Goal: Task Accomplishment & Management: Use online tool/utility

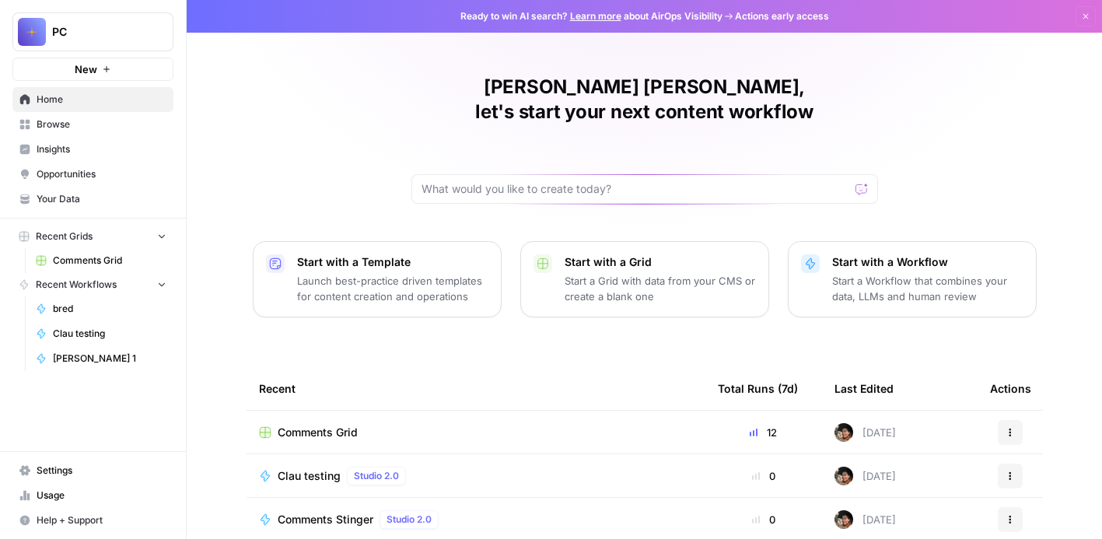
click at [117, 254] on span "Comments Grid" at bounding box center [110, 261] width 114 height 14
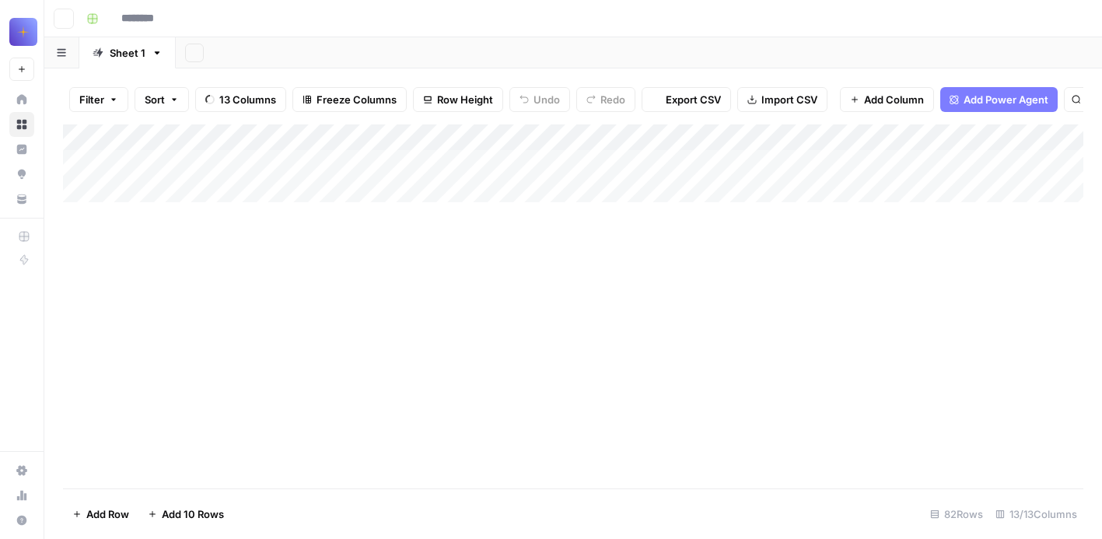
type input "**********"
click at [238, 99] on span "13 Columns" at bounding box center [247, 100] width 57 height 16
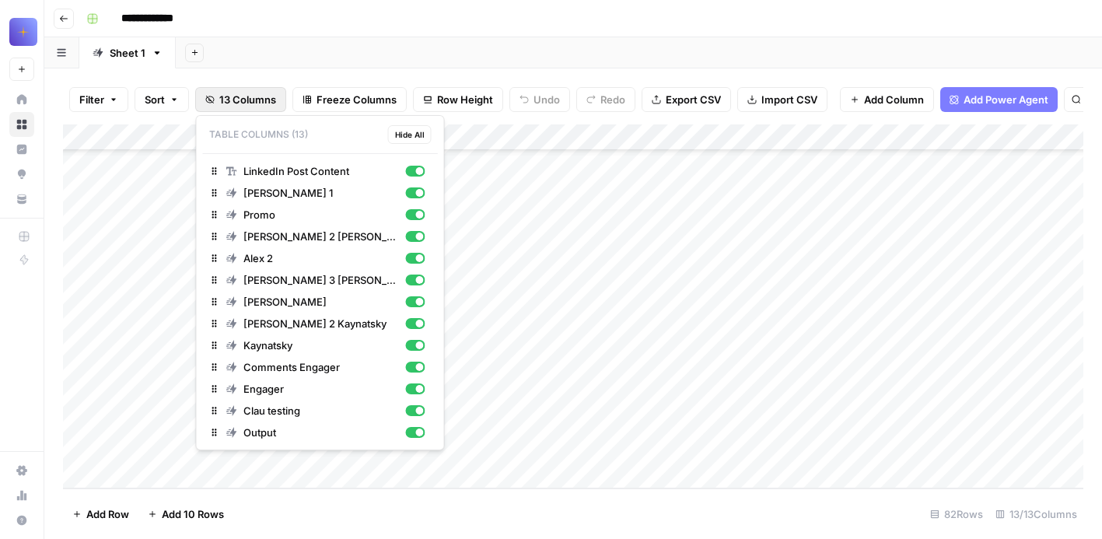
click at [238, 99] on span "13 Columns" at bounding box center [247, 100] width 57 height 16
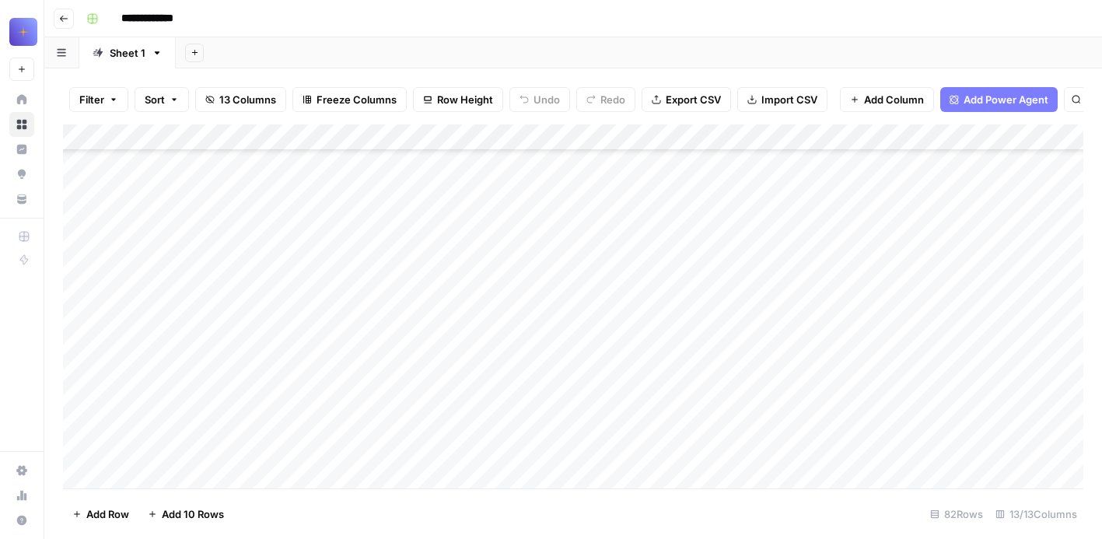
scroll to position [16994, 0]
click at [159, 240] on div "Add Column" at bounding box center [573, 306] width 1021 height 364
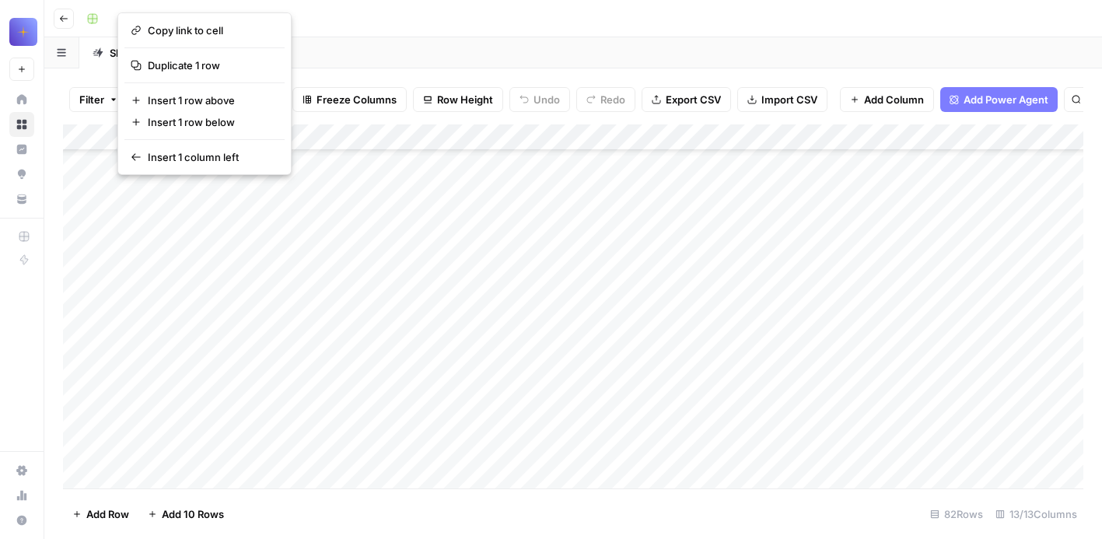
click at [200, 440] on div "Add Column" at bounding box center [573, 306] width 1021 height 364
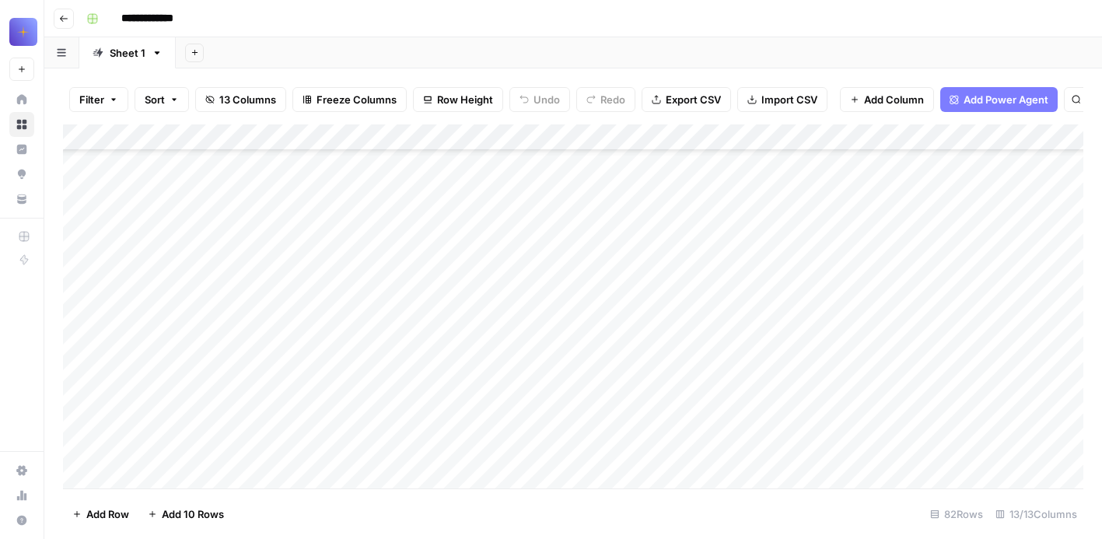
scroll to position [17209, 0]
click at [192, 313] on div "Add Column" at bounding box center [573, 306] width 1021 height 364
type textarea "**********"
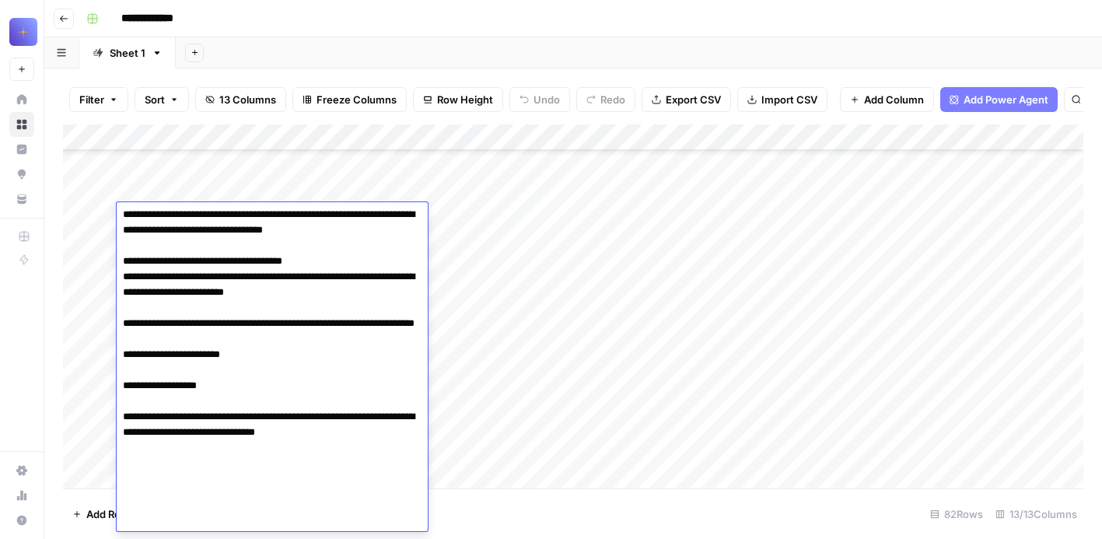
click at [460, 454] on div "Add Column" at bounding box center [573, 306] width 1021 height 364
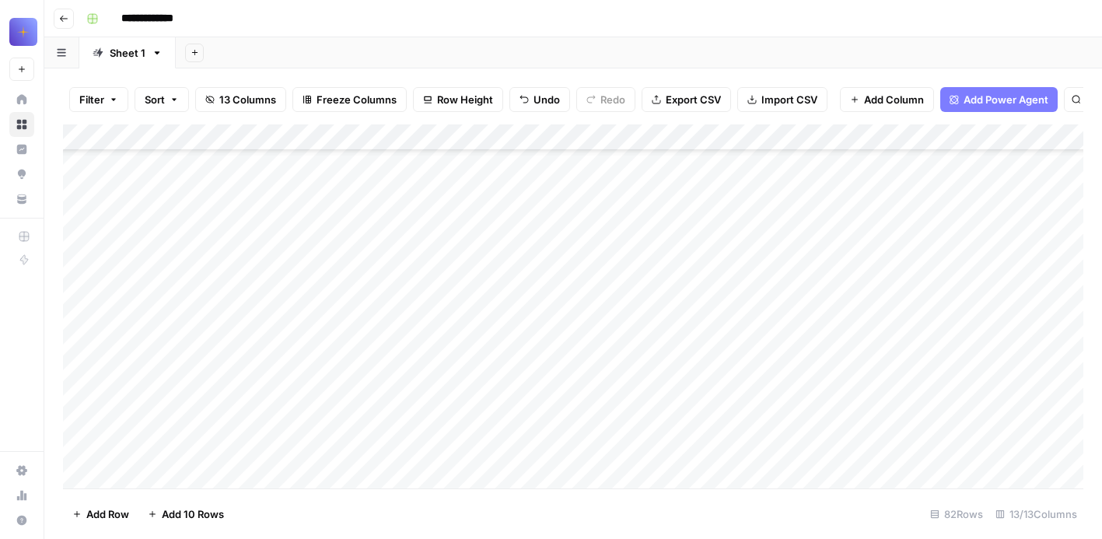
scroll to position [16947, 0]
click at [110, 189] on div "Add Column" at bounding box center [573, 306] width 1021 height 364
click at [173, 188] on div "Add Column" at bounding box center [573, 306] width 1021 height 364
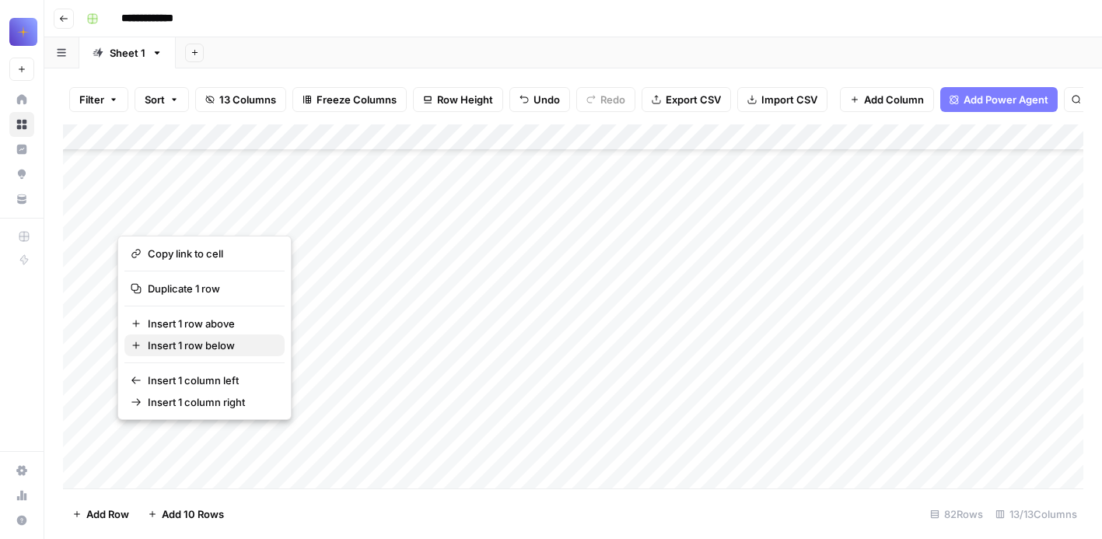
click at [187, 348] on span "Insert 1 row below" at bounding box center [210, 346] width 124 height 16
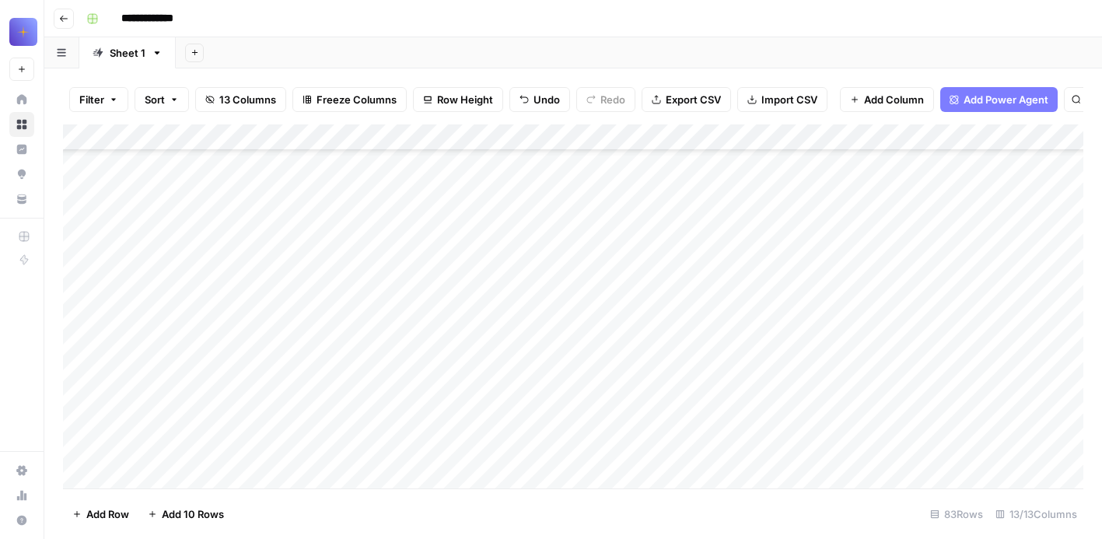
click at [160, 286] on div "Add Column" at bounding box center [573, 306] width 1021 height 364
type textarea "*"
click at [440, 313] on div "Add Column" at bounding box center [573, 306] width 1021 height 364
click at [228, 354] on div "Add Column" at bounding box center [573, 306] width 1021 height 364
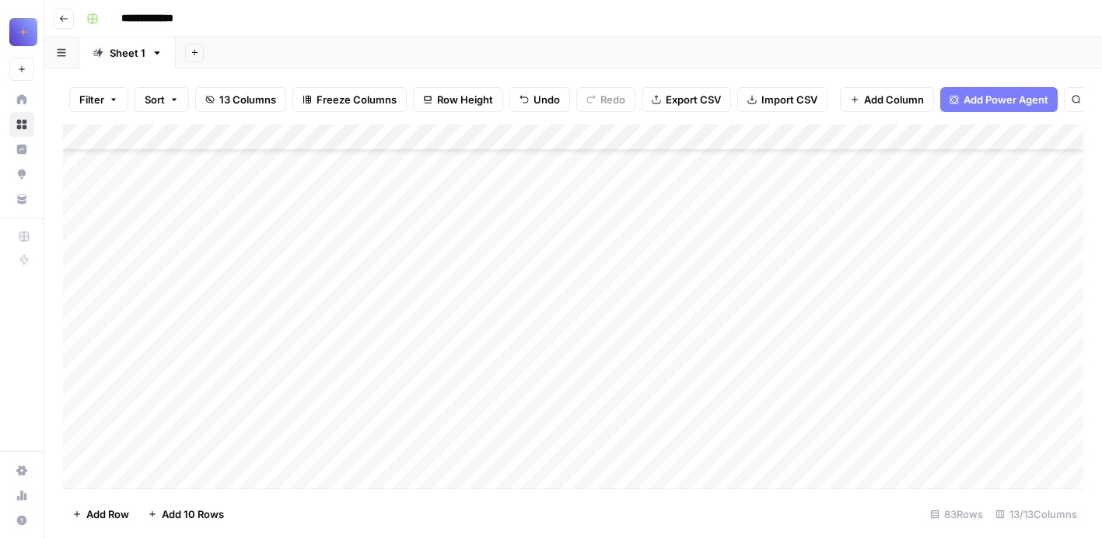
scroll to position [17543, 0]
click at [156, 390] on div "Add Column" at bounding box center [573, 306] width 1021 height 364
type textarea "**********"
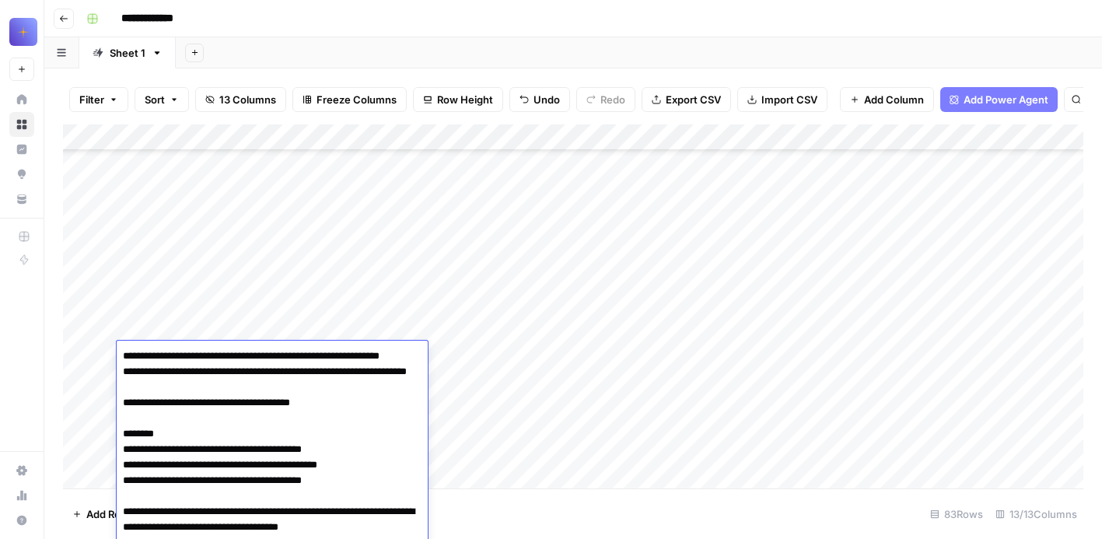
scroll to position [31, 0]
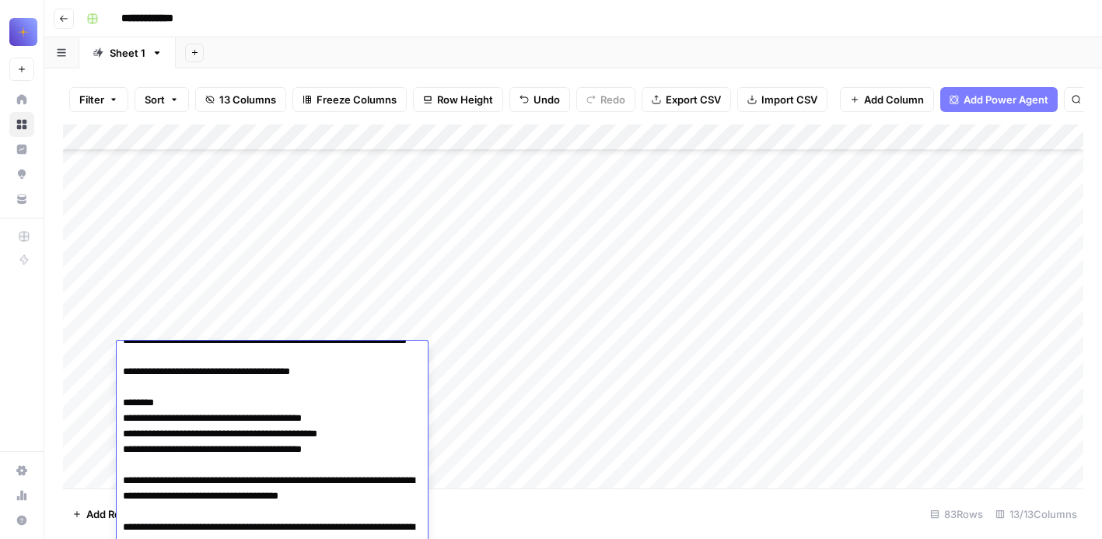
click at [460, 412] on div "Add Column" at bounding box center [573, 306] width 1021 height 364
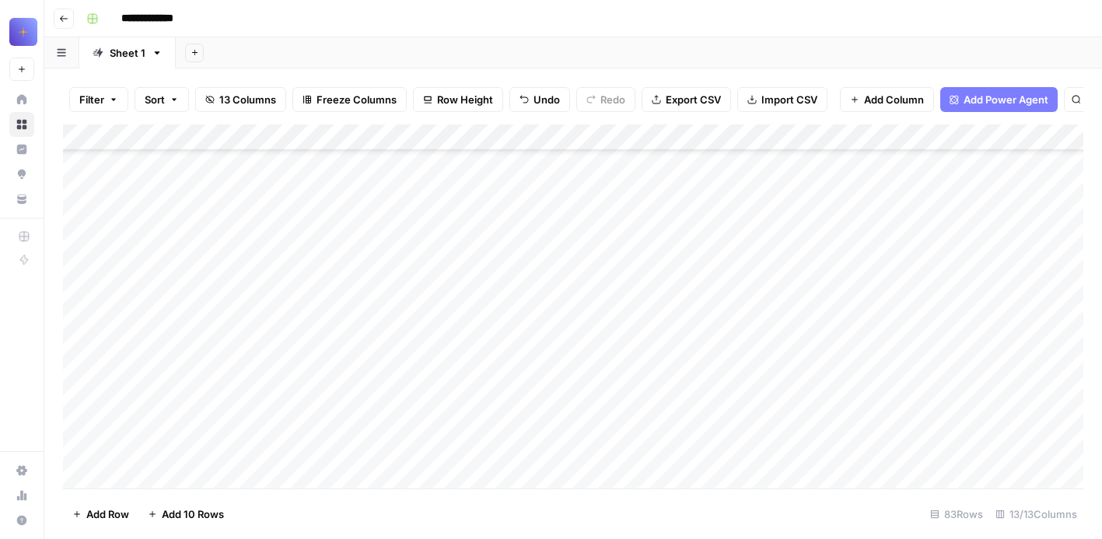
scroll to position [17838, 0]
click at [202, 368] on div "Add Column" at bounding box center [573, 306] width 1021 height 364
click at [192, 329] on div "Add Column" at bounding box center [573, 306] width 1021 height 364
type textarea "**********"
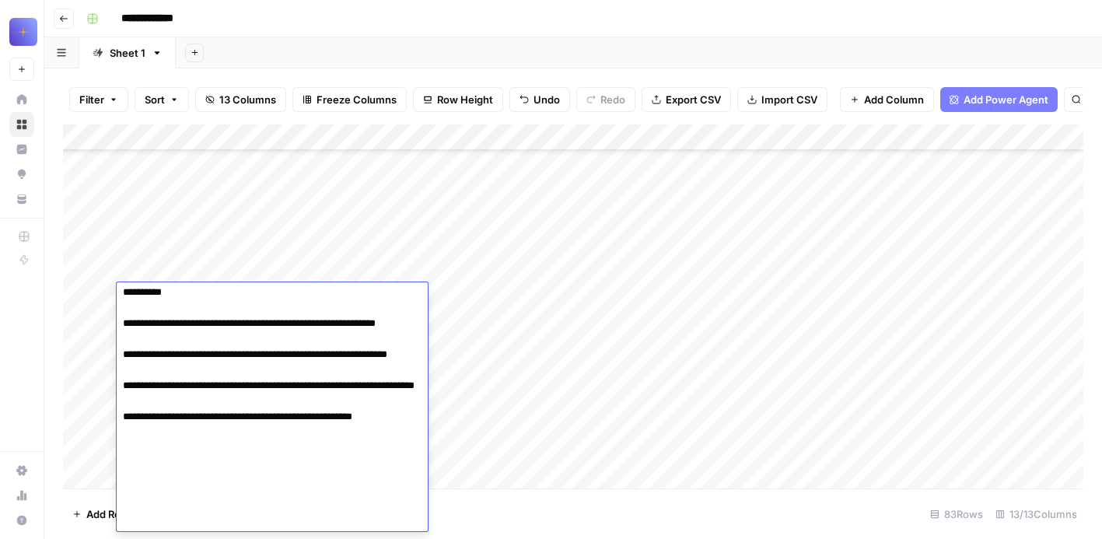
scroll to position [17857, 0]
click at [470, 316] on div "Add Column" at bounding box center [573, 306] width 1021 height 364
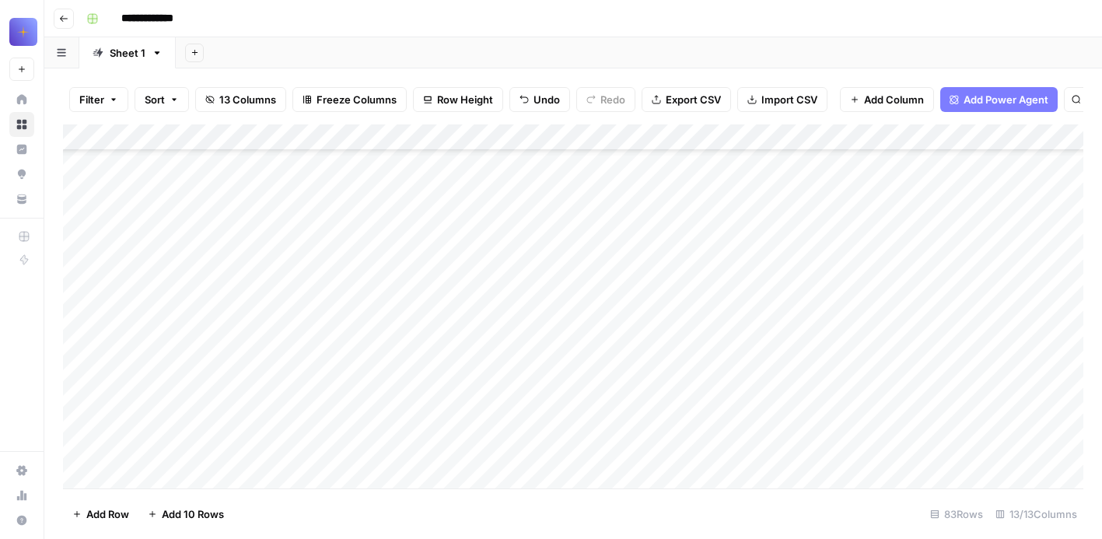
scroll to position [18062, 0]
click at [215, 343] on div "Add Column" at bounding box center [573, 306] width 1021 height 364
click at [191, 401] on div "Add Column" at bounding box center [573, 306] width 1021 height 364
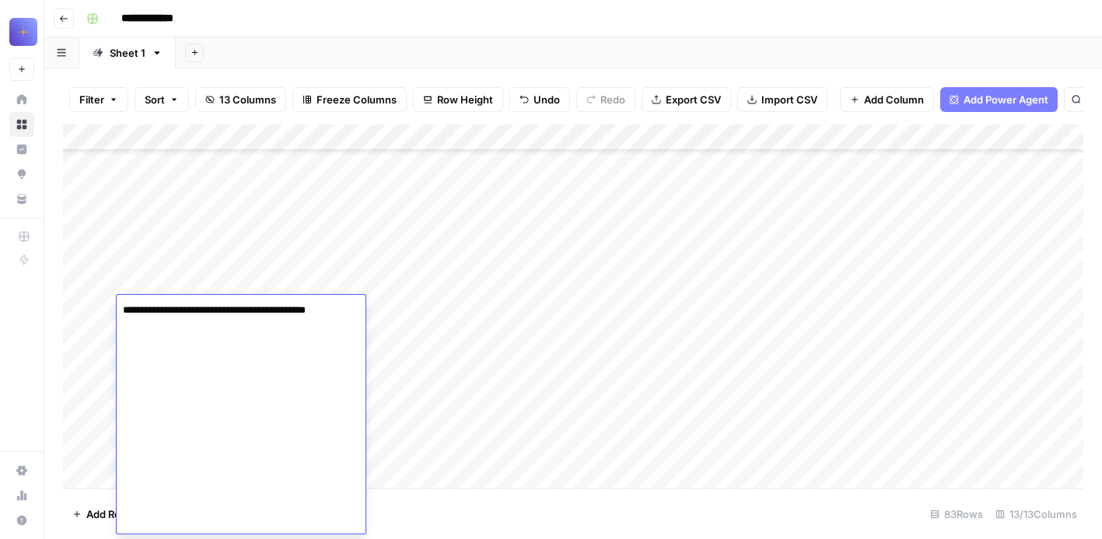
scroll to position [218, 0]
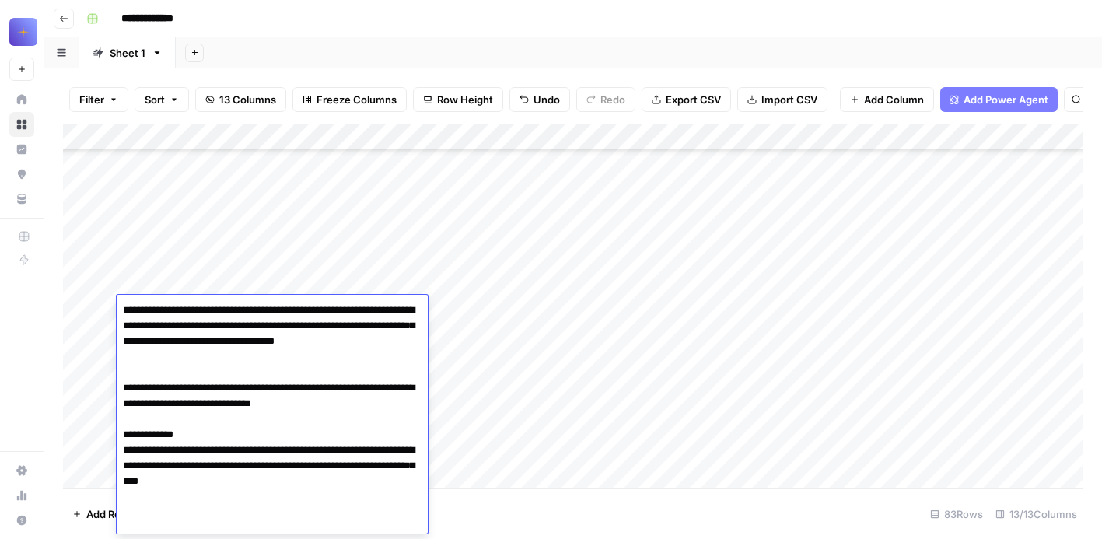
type textarea "**********"
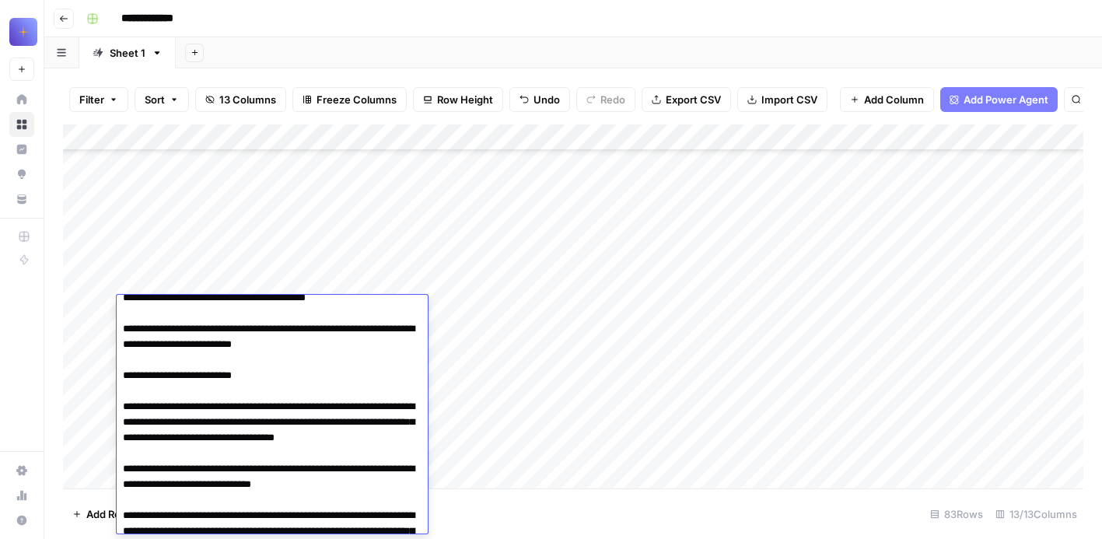
scroll to position [0, 0]
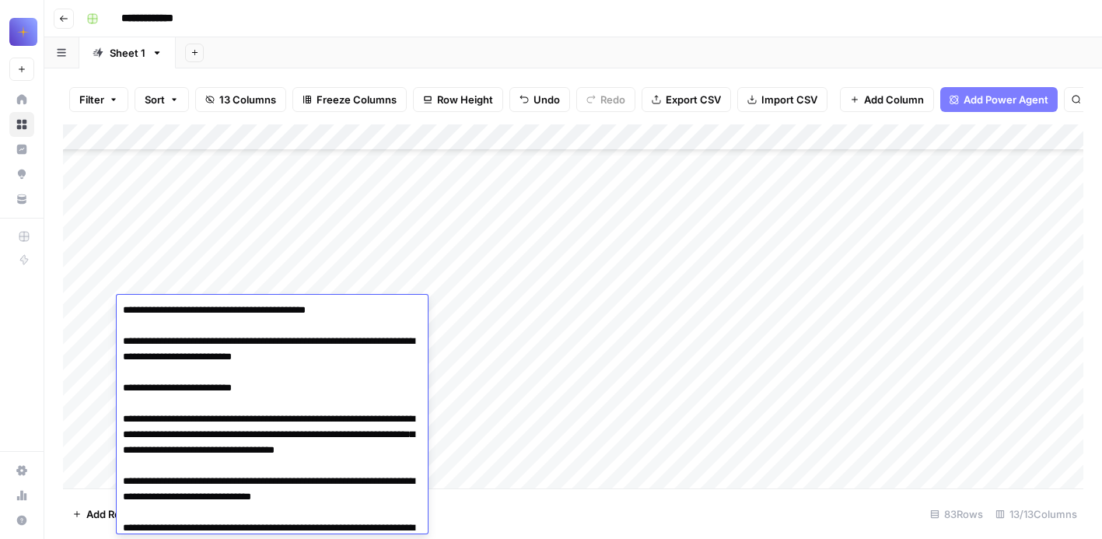
click at [471, 359] on div "Add Column" at bounding box center [573, 306] width 1021 height 364
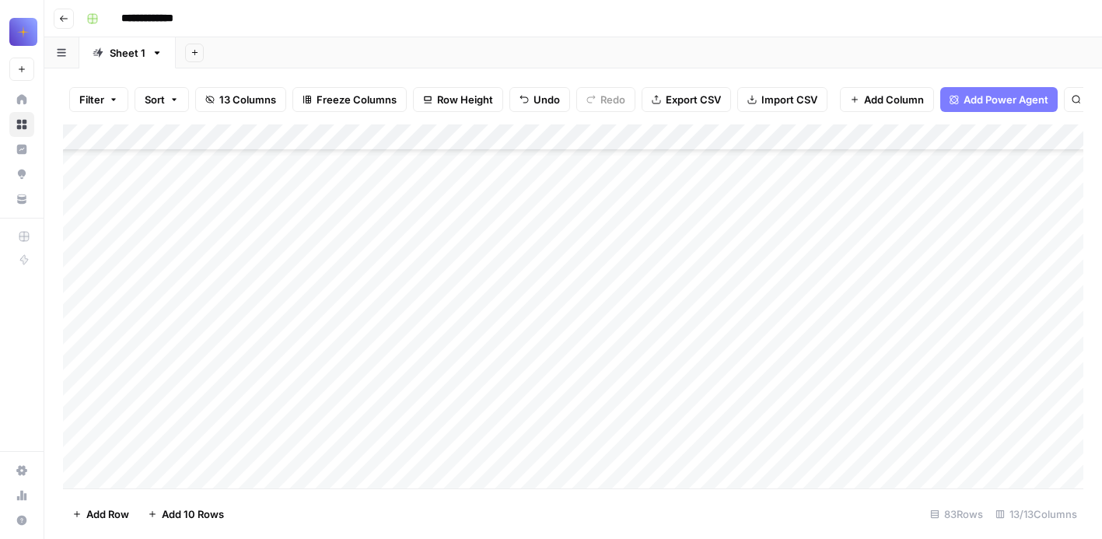
scroll to position [18309, 0]
click at [175, 355] on div "Add Column" at bounding box center [573, 306] width 1021 height 364
click at [190, 359] on div "Add Column" at bounding box center [573, 306] width 1021 height 364
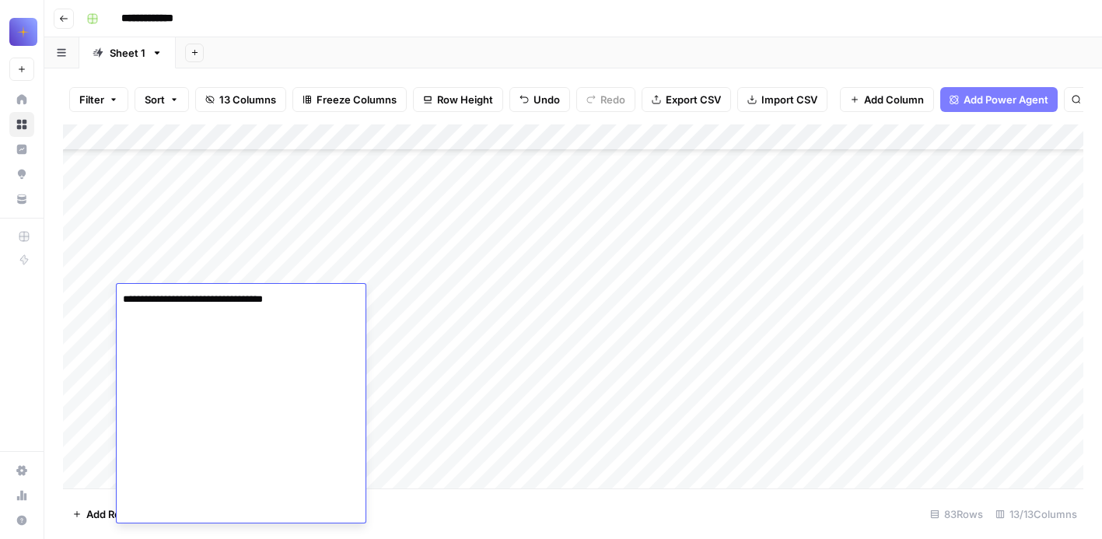
scroll to position [7, 0]
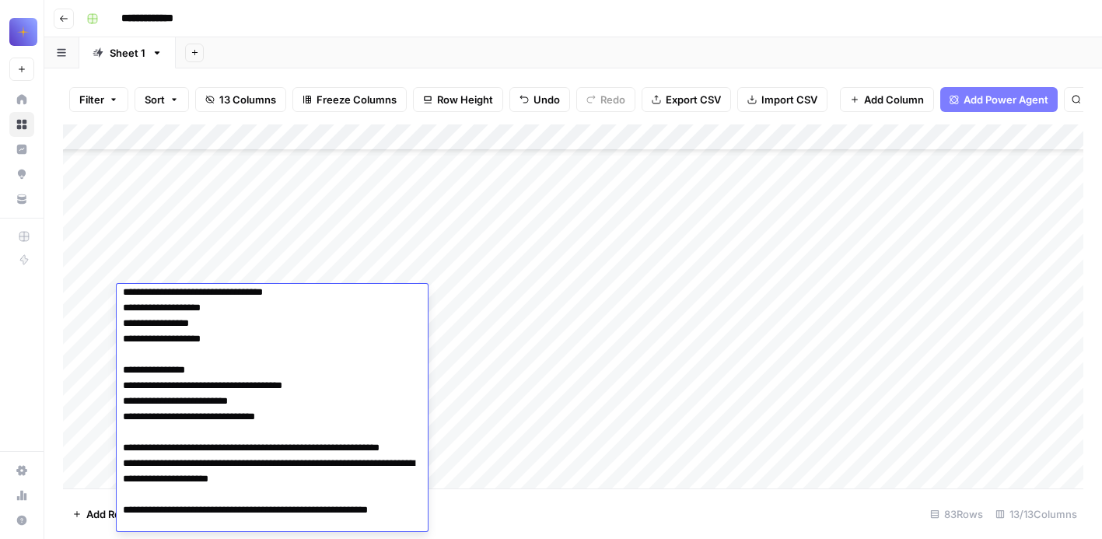
type textarea "**********"
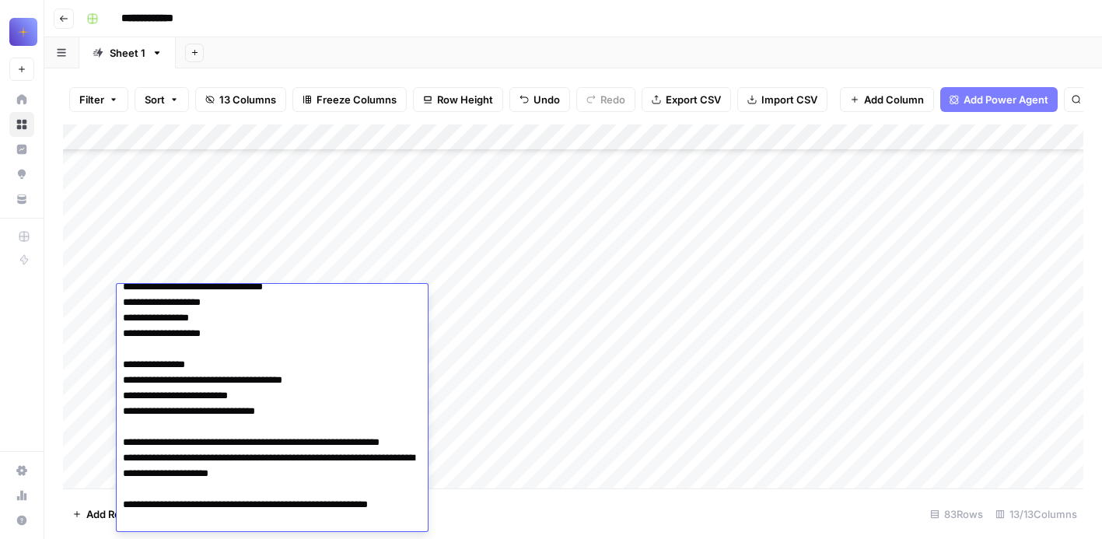
scroll to position [18337, 0]
click at [400, 253] on div "Add Column" at bounding box center [573, 306] width 1021 height 364
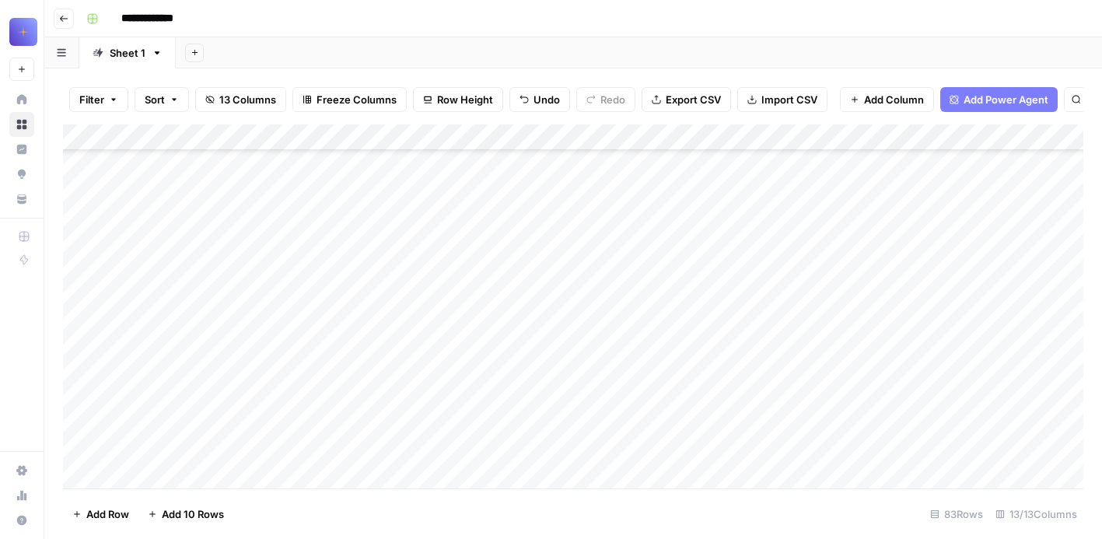
scroll to position [18543, 0]
click at [211, 331] on div "Add Column" at bounding box center [573, 306] width 1021 height 364
type textarea "**********"
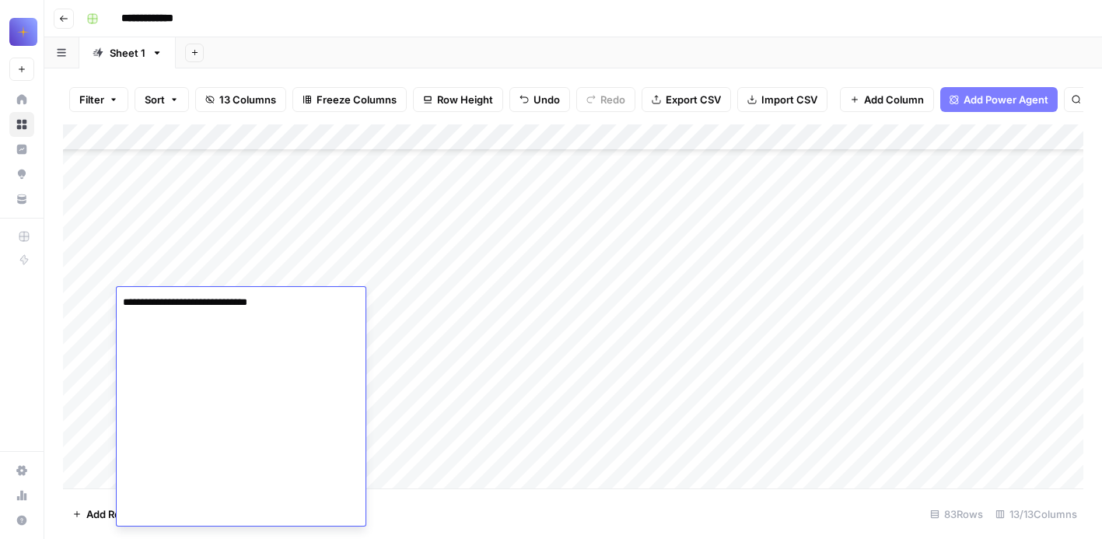
scroll to position [197, 0]
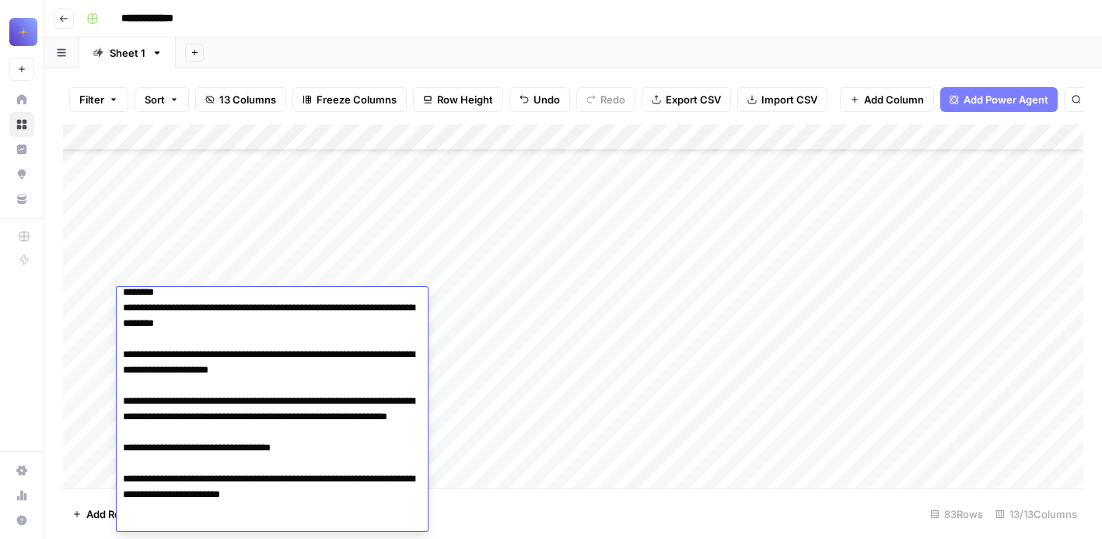
click at [387, 240] on div "Add Column" at bounding box center [573, 306] width 1021 height 364
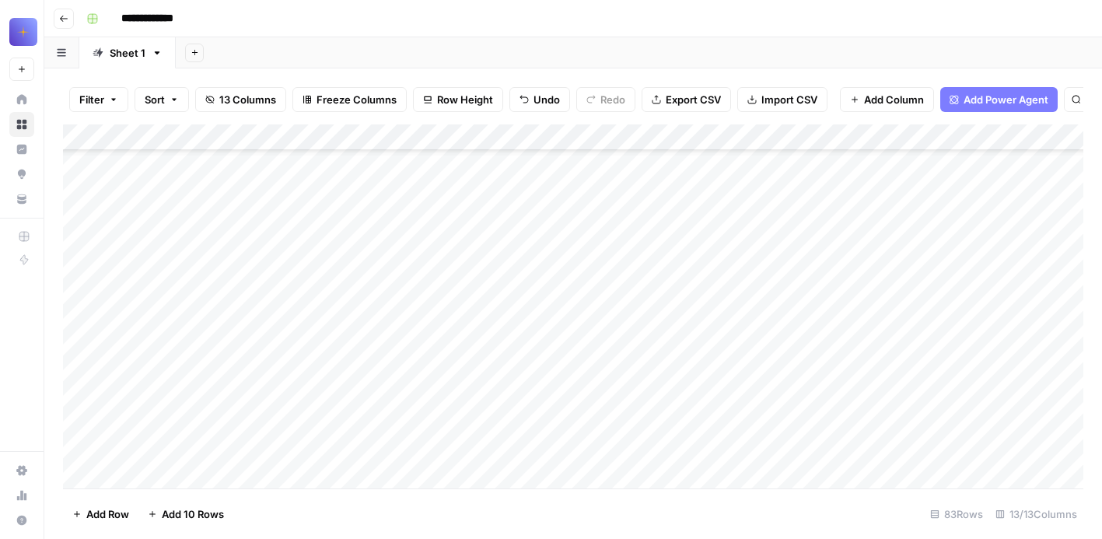
scroll to position [18285, 0]
click at [79, 195] on div "Add Column" at bounding box center [573, 306] width 1021 height 364
click at [185, 424] on div "Add Column" at bounding box center [573, 306] width 1021 height 364
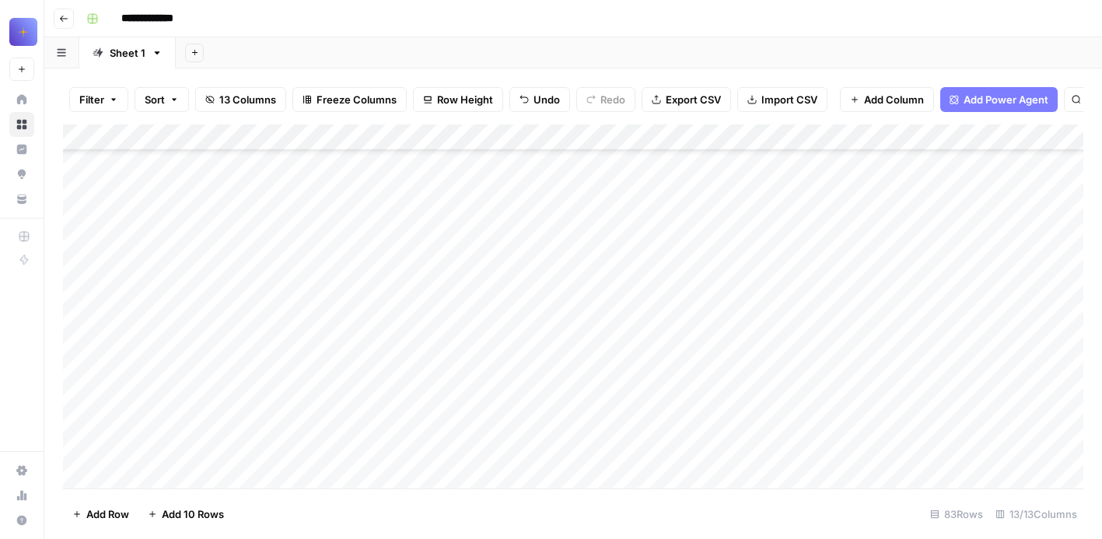
click at [185, 424] on div "Add Column" at bounding box center [573, 306] width 1021 height 364
type textarea "**********"
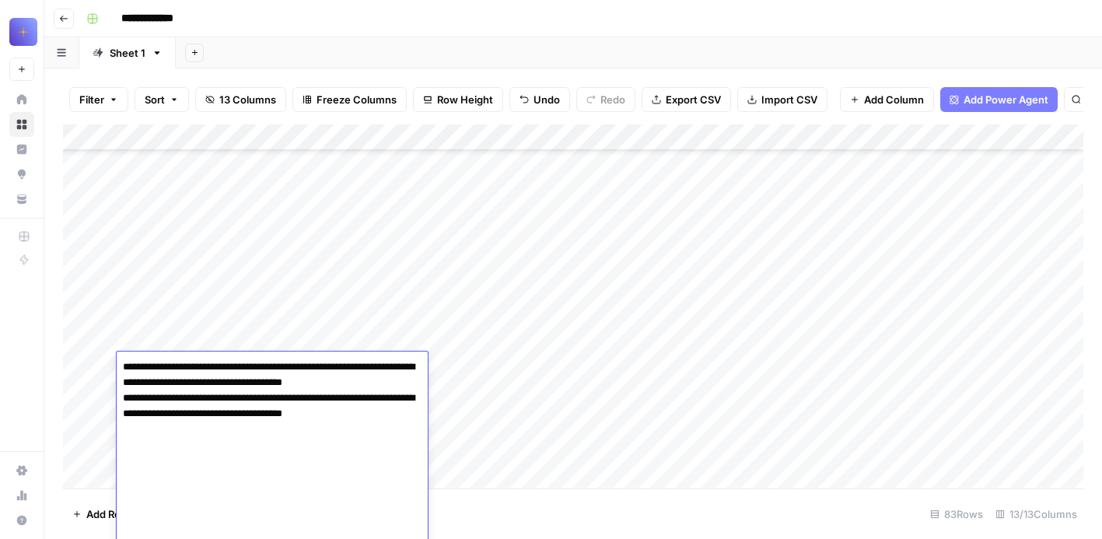
click at [415, 301] on div "Add Column" at bounding box center [573, 306] width 1021 height 364
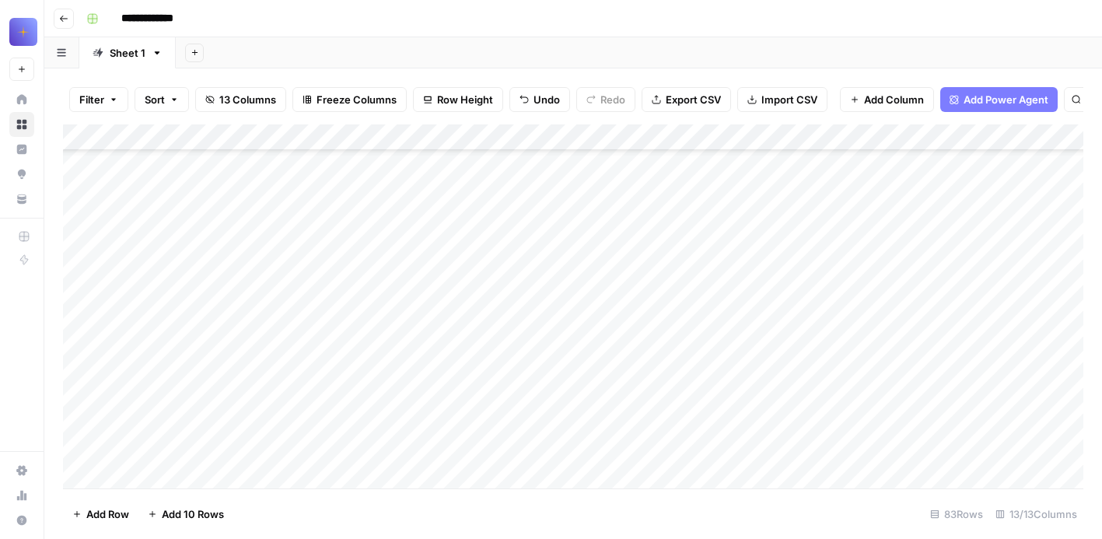
scroll to position [18846, 0]
click at [110, 236] on div "Add Column" at bounding box center [573, 306] width 1021 height 364
click at [102, 243] on div "Add Column" at bounding box center [573, 306] width 1021 height 364
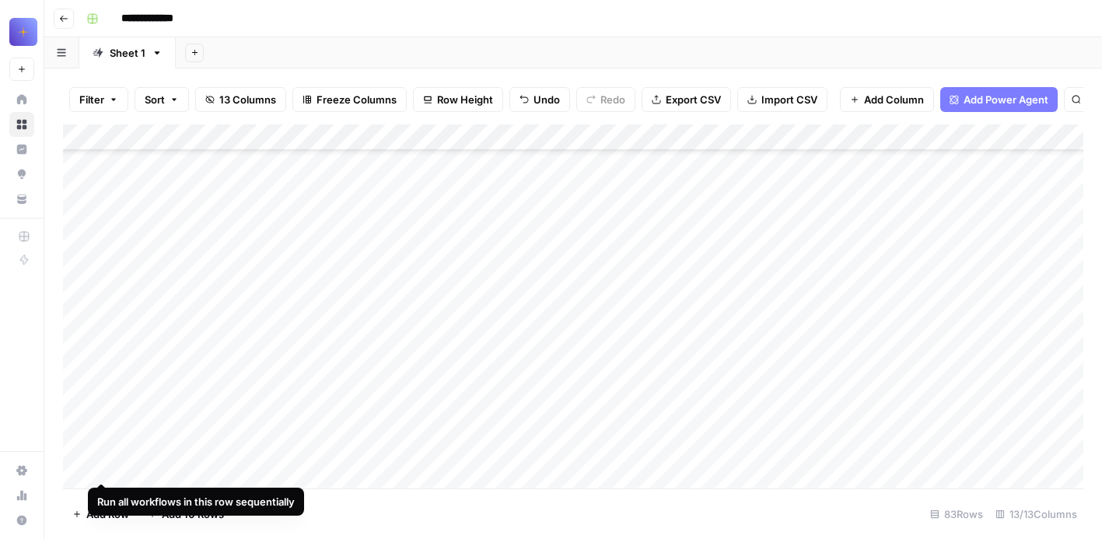
click at [103, 259] on div "Add Column" at bounding box center [573, 306] width 1021 height 364
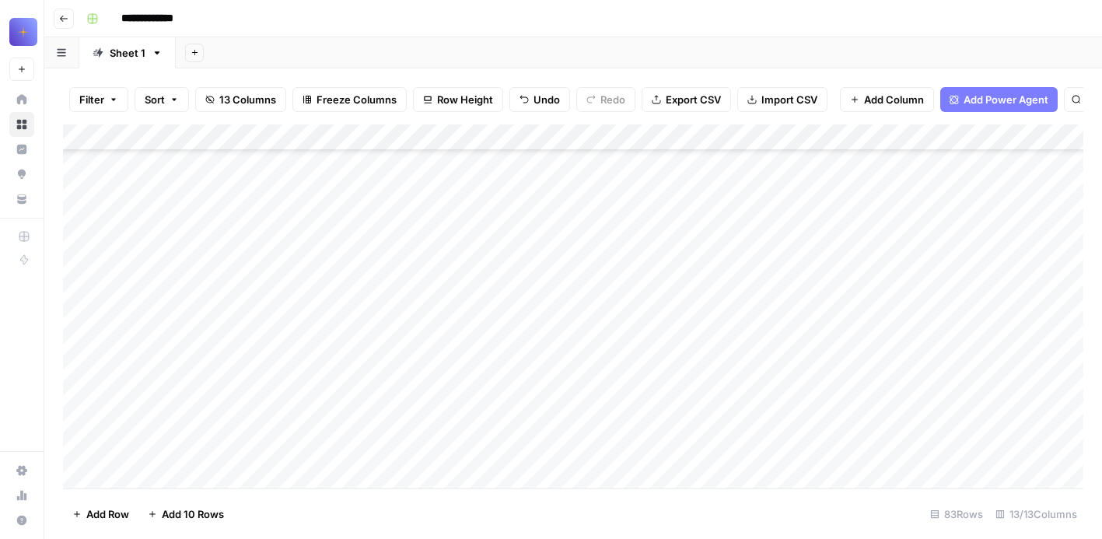
scroll to position [18061, 0]
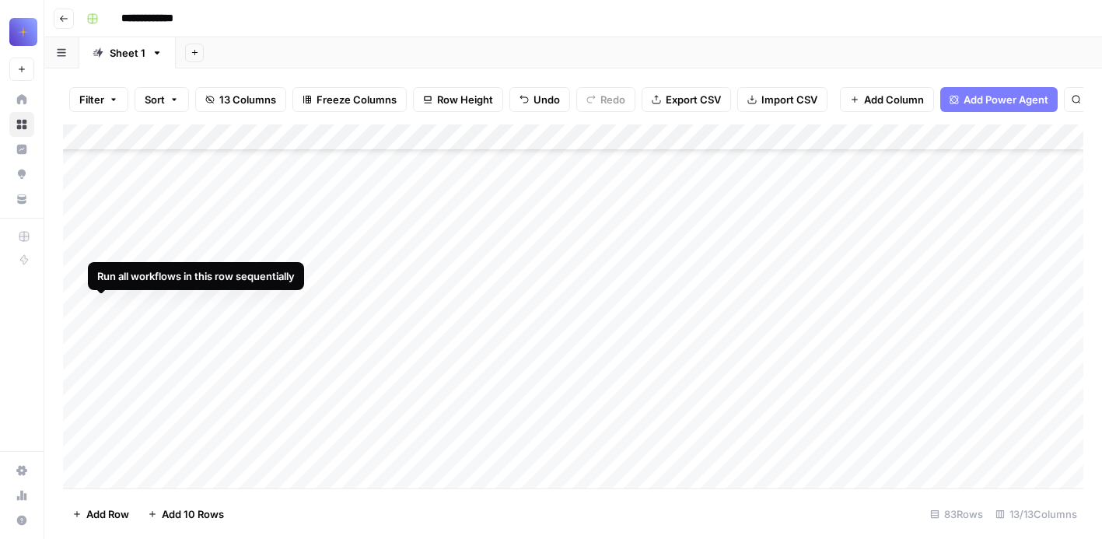
click at [107, 310] on div "Add Column" at bounding box center [573, 306] width 1021 height 364
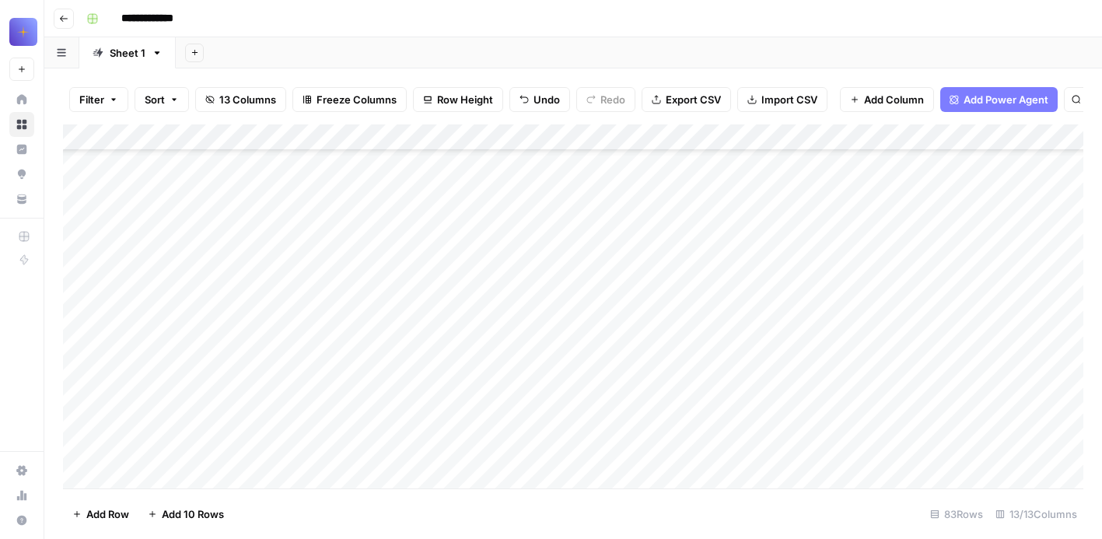
scroll to position [17963, 0]
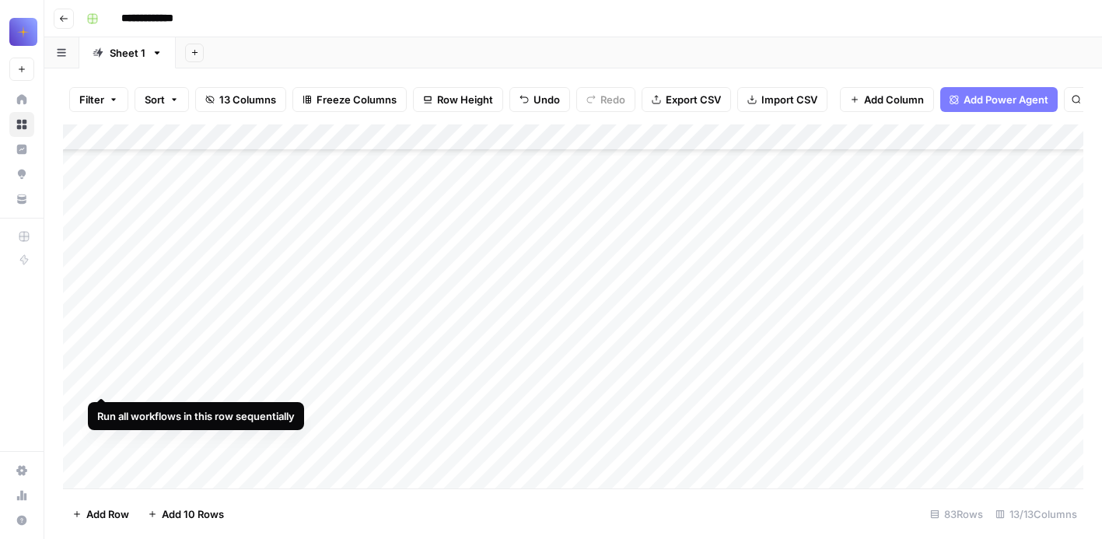
click at [104, 165] on div "Add Column" at bounding box center [573, 306] width 1021 height 364
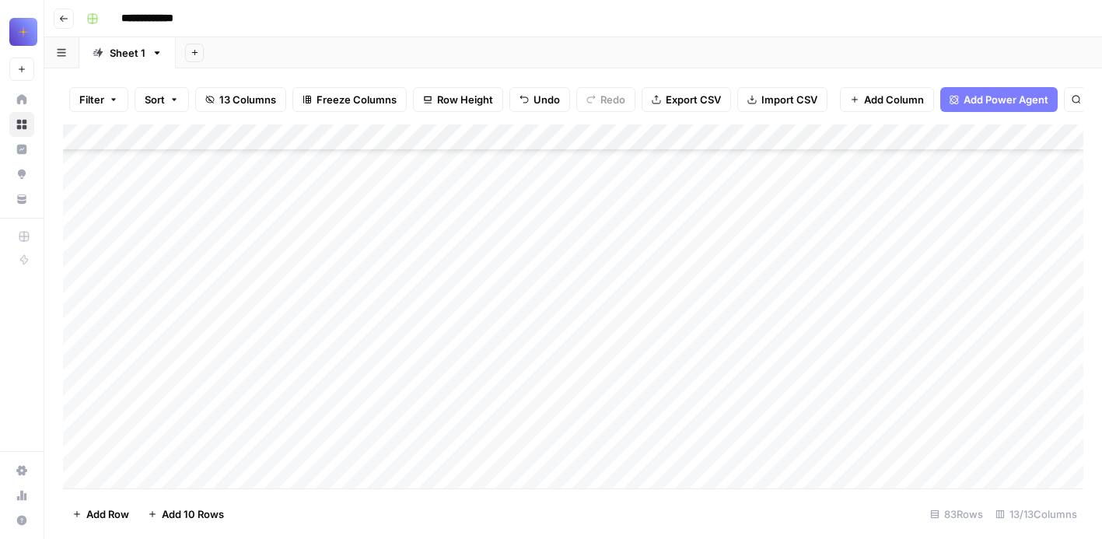
scroll to position [17512, 0]
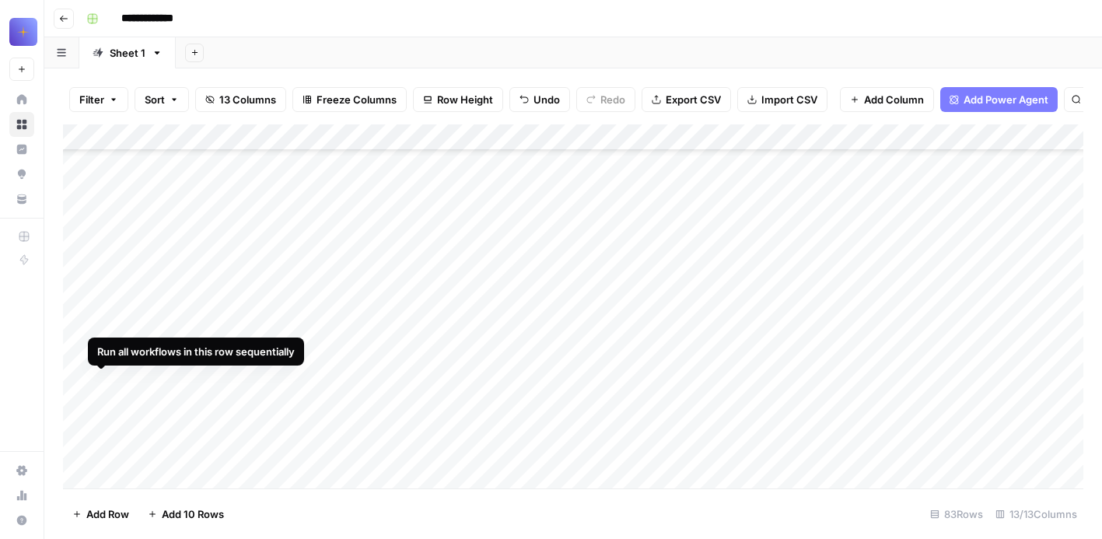
click at [99, 387] on div "Add Column" at bounding box center [573, 306] width 1021 height 364
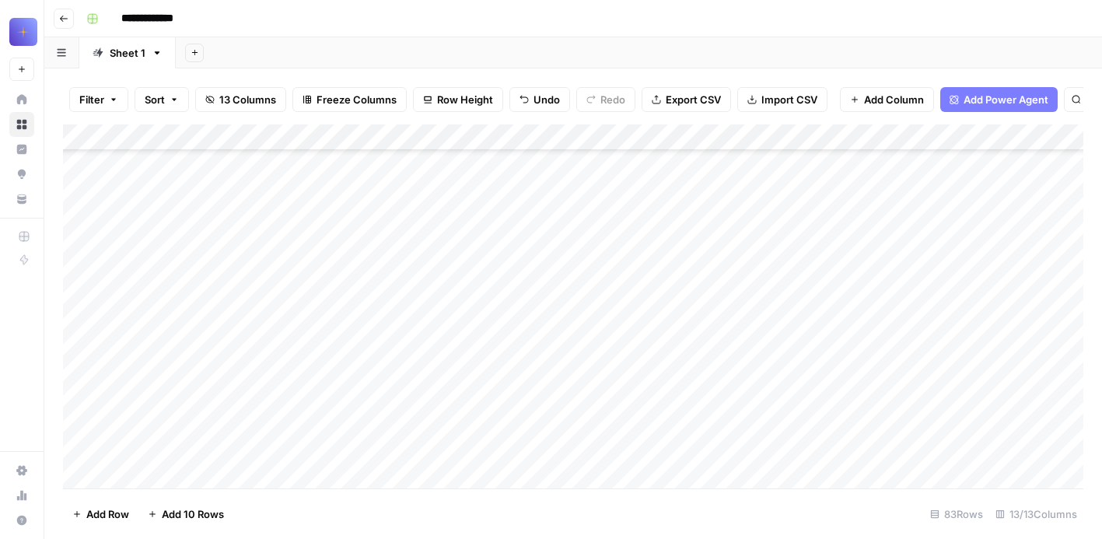
scroll to position [17375, 0]
click at [104, 291] on div "Add Column" at bounding box center [573, 306] width 1021 height 364
click at [197, 324] on div "Add Column" at bounding box center [573, 306] width 1021 height 364
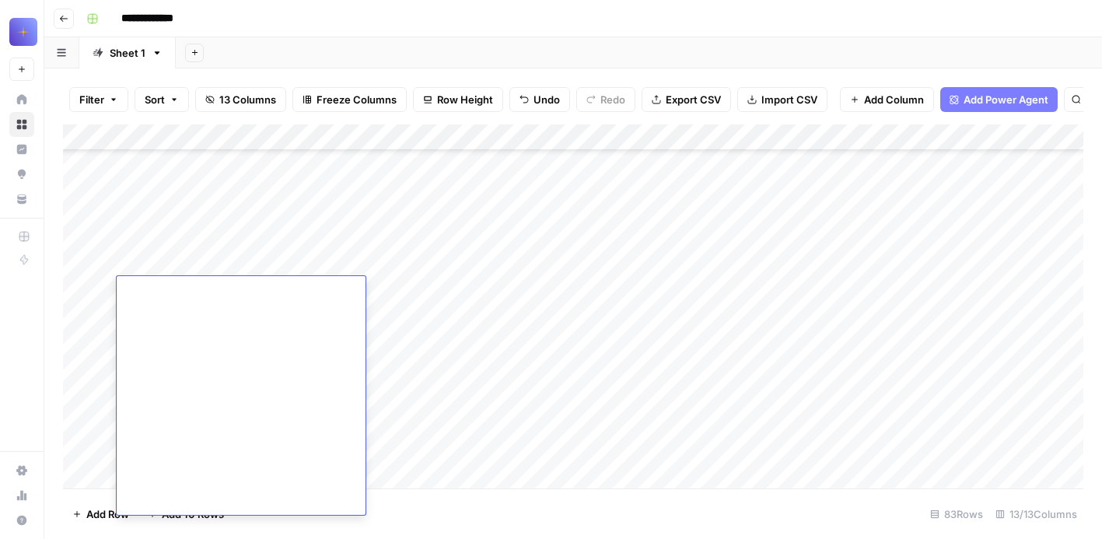
type textarea "**********"
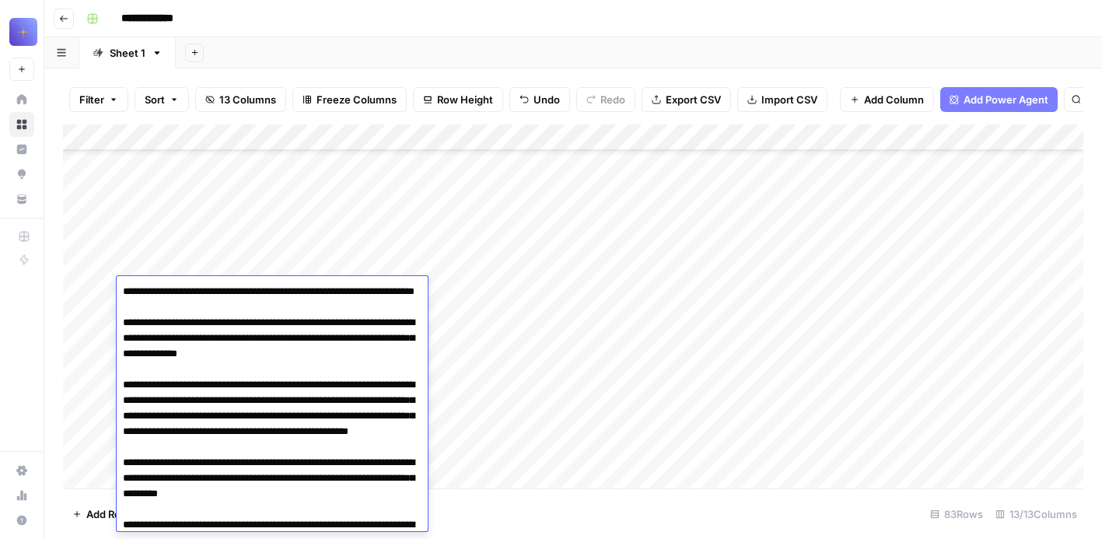
scroll to position [46, 0]
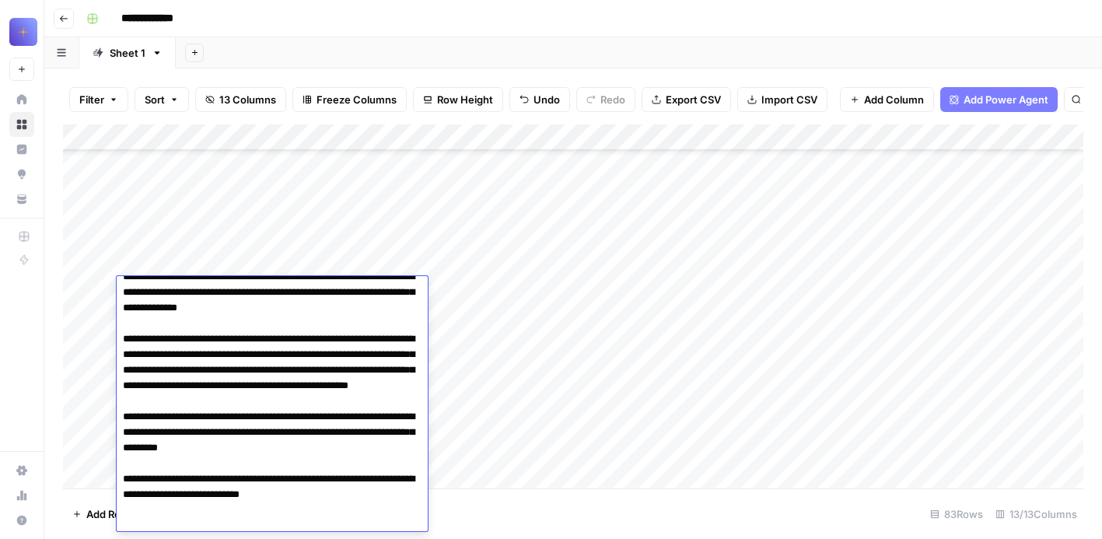
click at [473, 366] on div "Add Column" at bounding box center [573, 306] width 1021 height 364
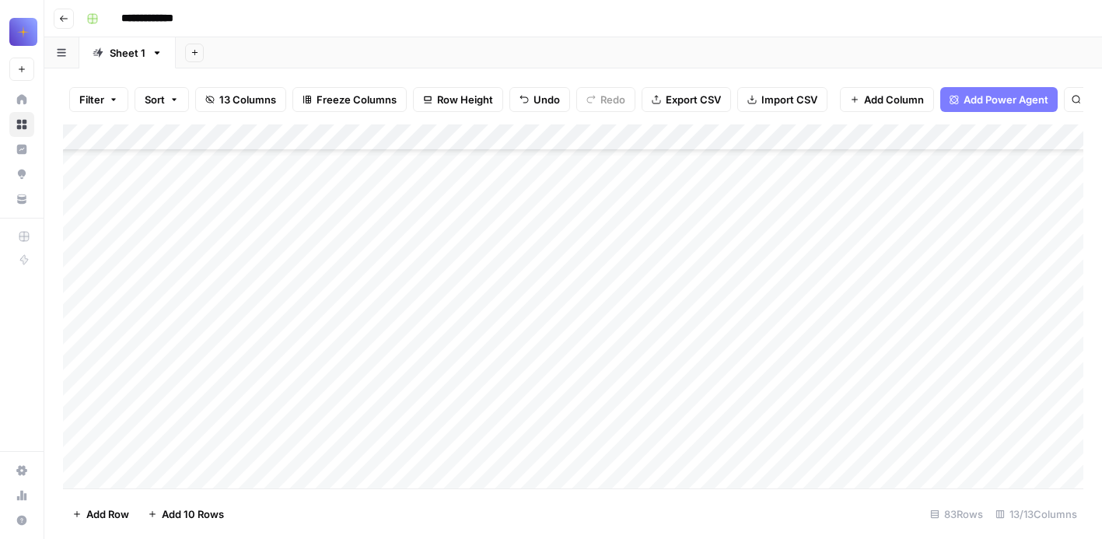
scroll to position [19162, 0]
click at [191, 420] on div "Add Column" at bounding box center [573, 306] width 1021 height 364
type textarea "**********"
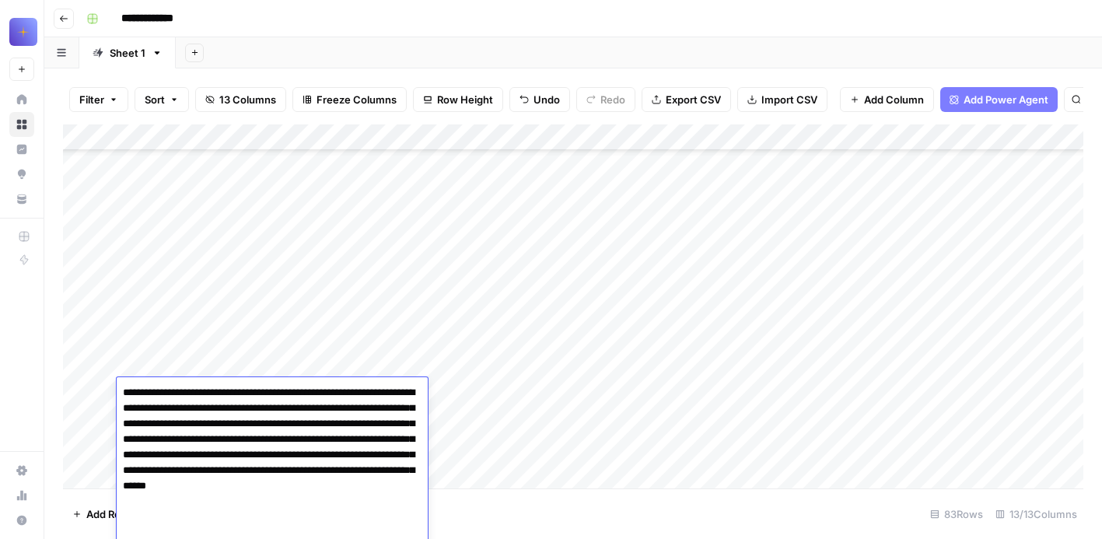
click at [477, 289] on div "Add Column" at bounding box center [573, 306] width 1021 height 364
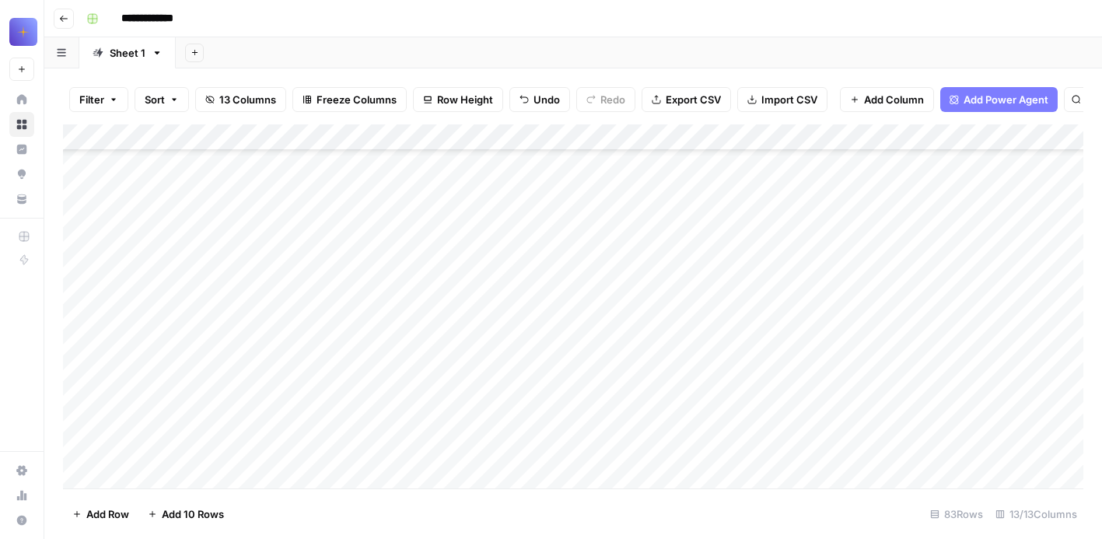
scroll to position [19314, 0]
click at [183, 516] on span "Add 10 Rows" at bounding box center [193, 514] width 62 height 16
click at [217, 359] on div "Add Column" at bounding box center [573, 306] width 1021 height 364
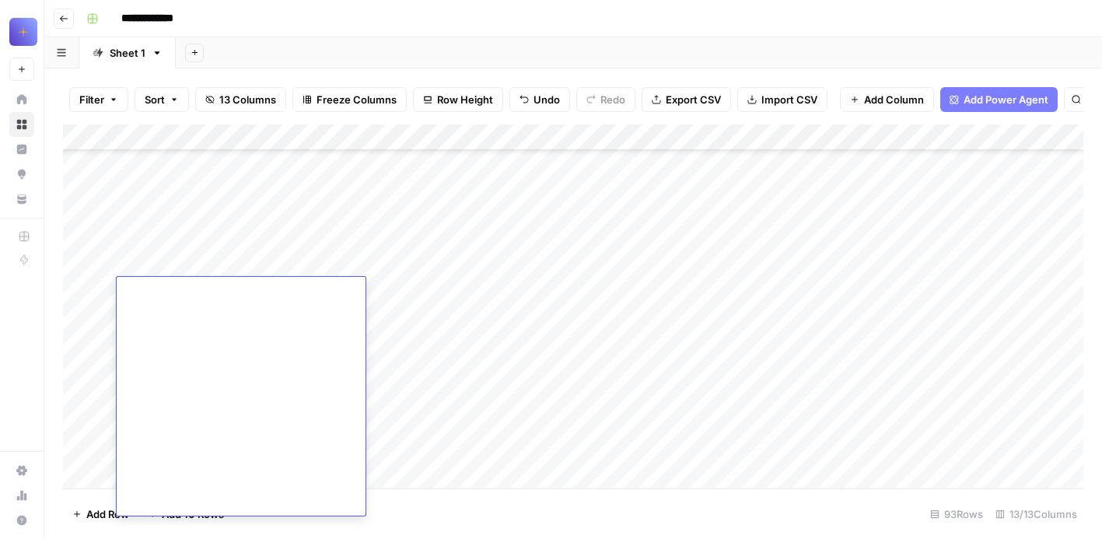
type textarea "**********"
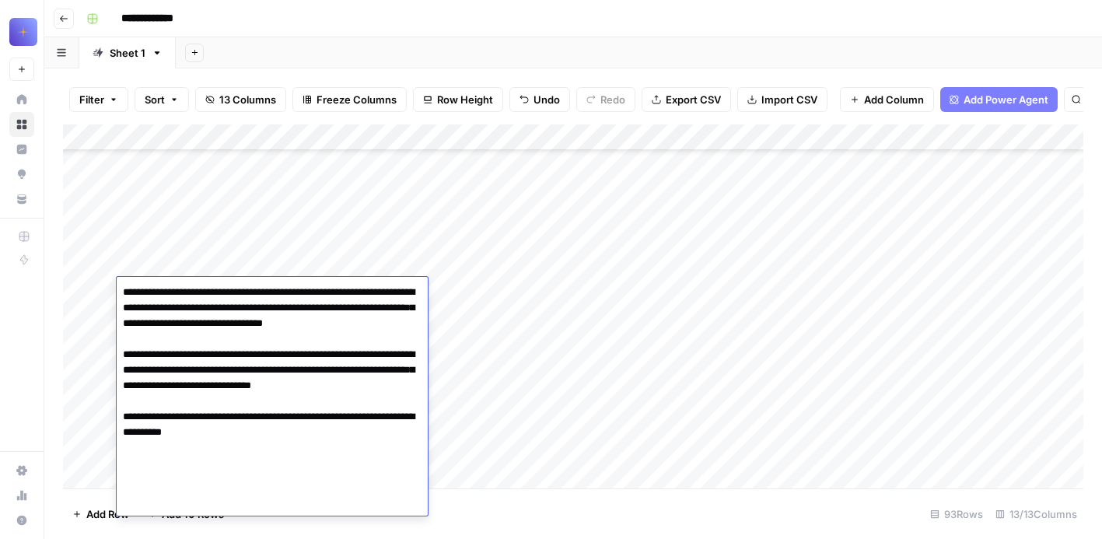
click at [480, 346] on div "Add Column" at bounding box center [573, 306] width 1021 height 364
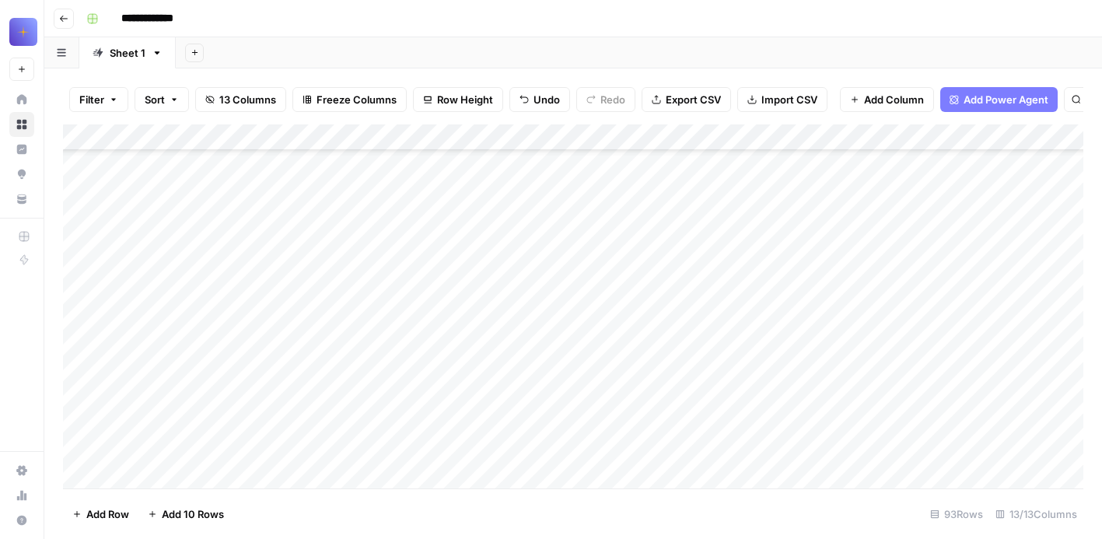
scroll to position [19766, 0]
click at [189, 301] on div "Add Column" at bounding box center [573, 306] width 1021 height 364
type textarea "**********"
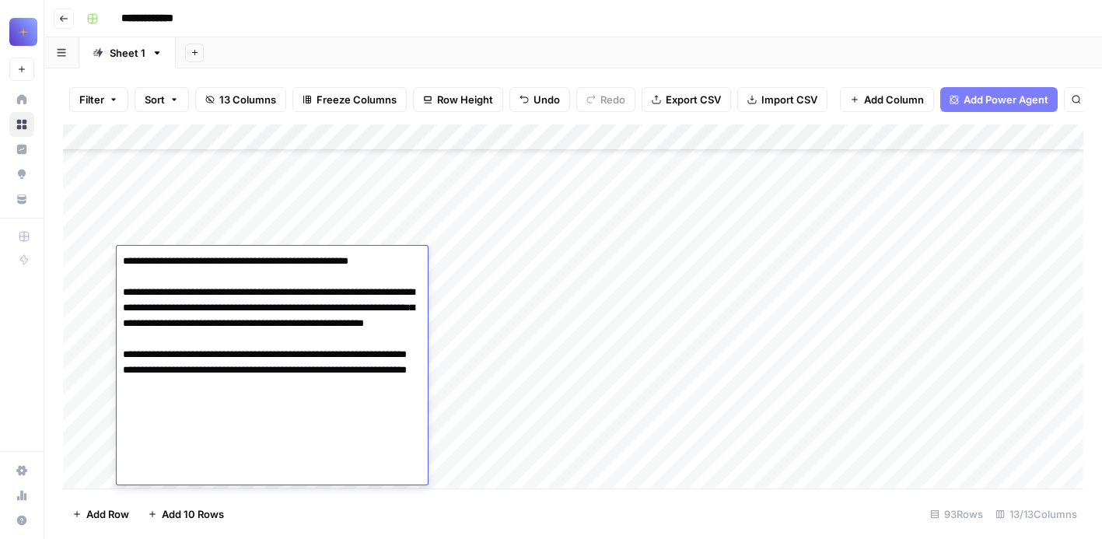
click at [471, 345] on div "Add Column" at bounding box center [573, 306] width 1021 height 364
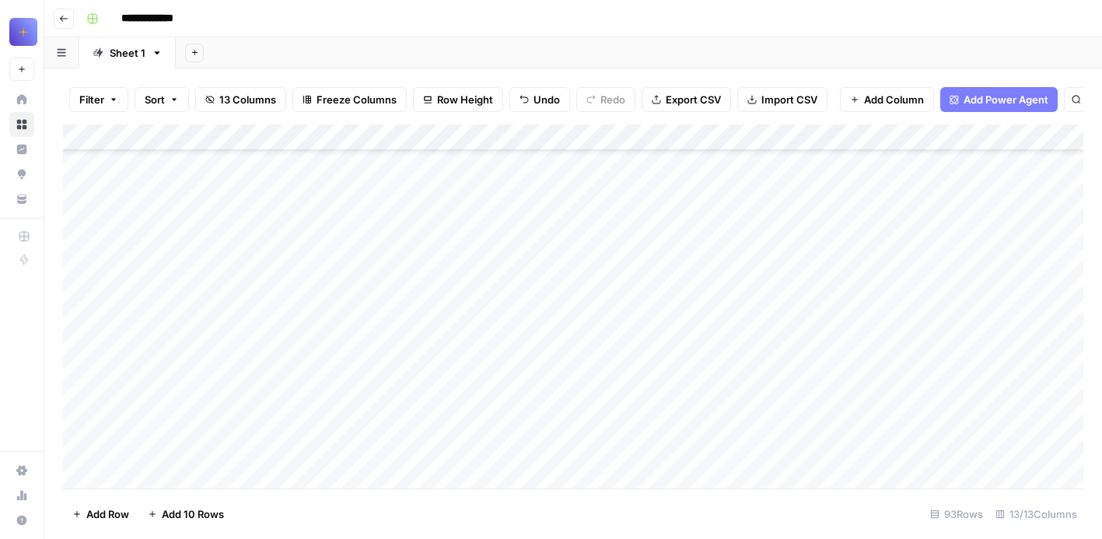
scroll to position [20089, 0]
click at [198, 274] on div "Add Column" at bounding box center [573, 306] width 1021 height 364
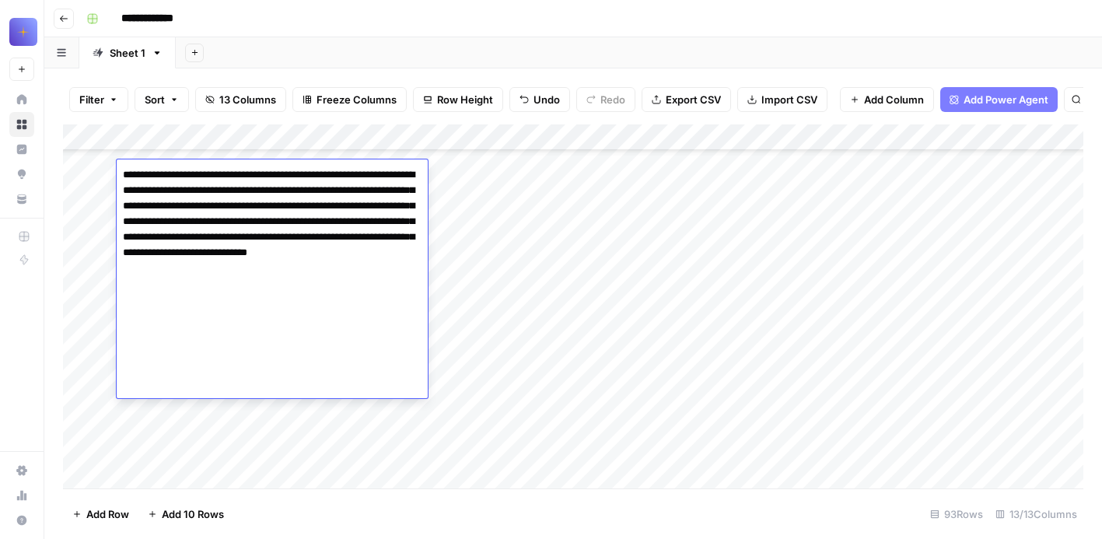
type textarea "**********"
click at [174, 460] on div "Add Column" at bounding box center [573, 306] width 1021 height 364
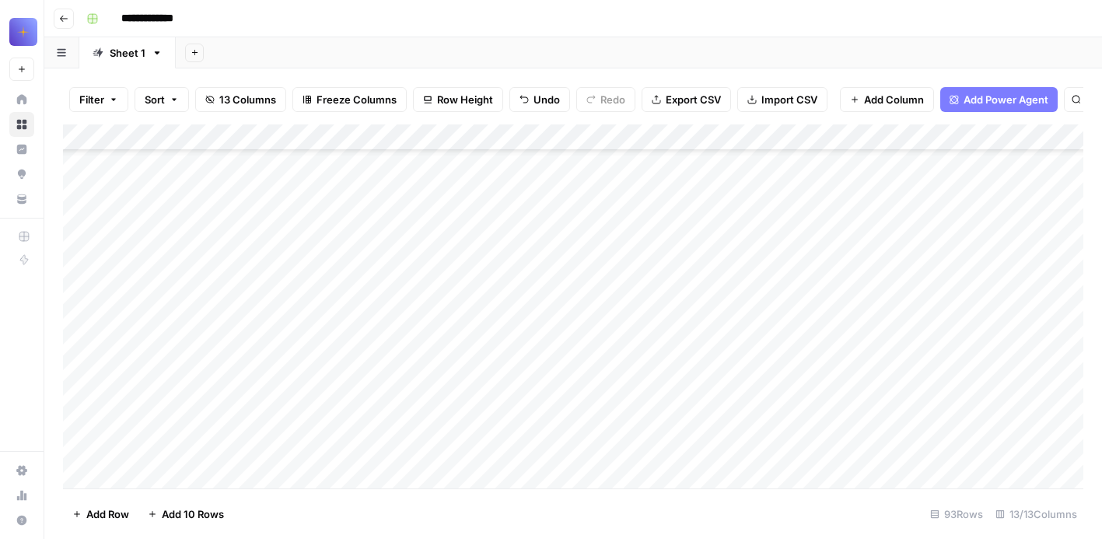
click at [174, 460] on div "Add Column" at bounding box center [573, 306] width 1021 height 364
type textarea "**********"
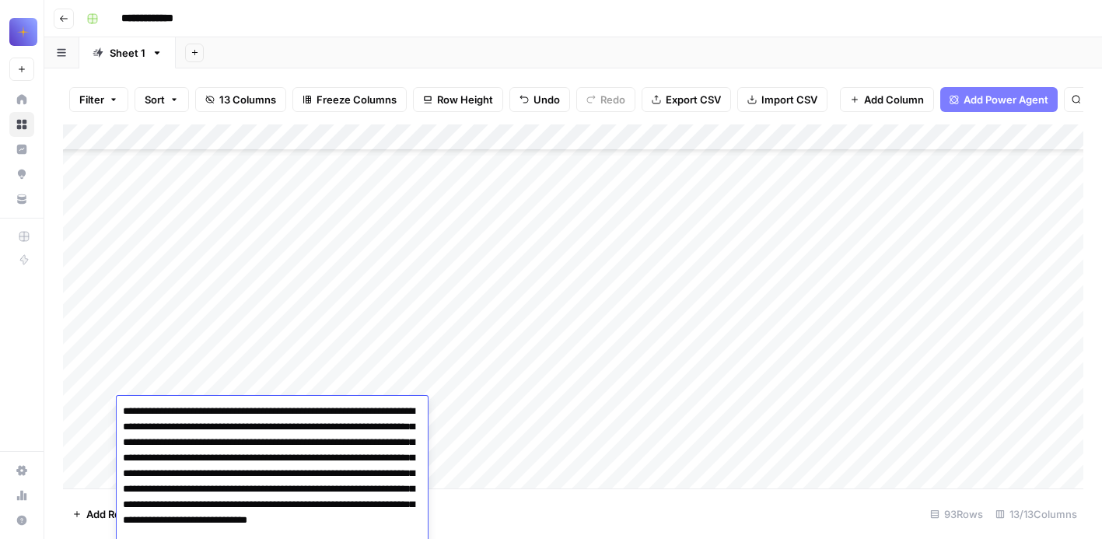
scroll to position [20323, 0]
click at [364, 317] on div "Add Column" at bounding box center [573, 306] width 1021 height 364
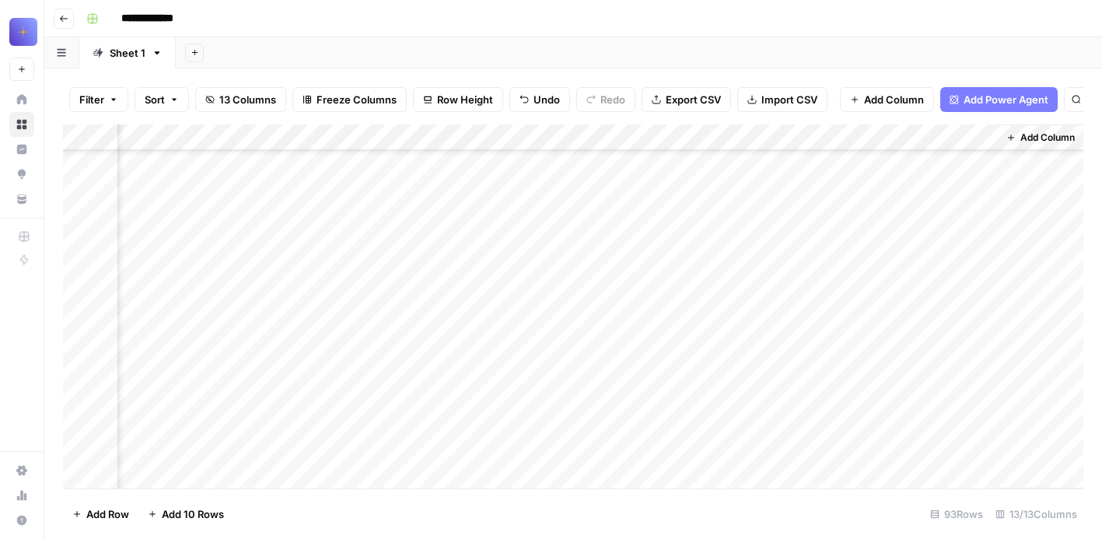
scroll to position [17175, 907]
click at [760, 256] on div "Add Column" at bounding box center [573, 306] width 1021 height 364
click at [191, 391] on div "Add Column" at bounding box center [573, 306] width 1021 height 364
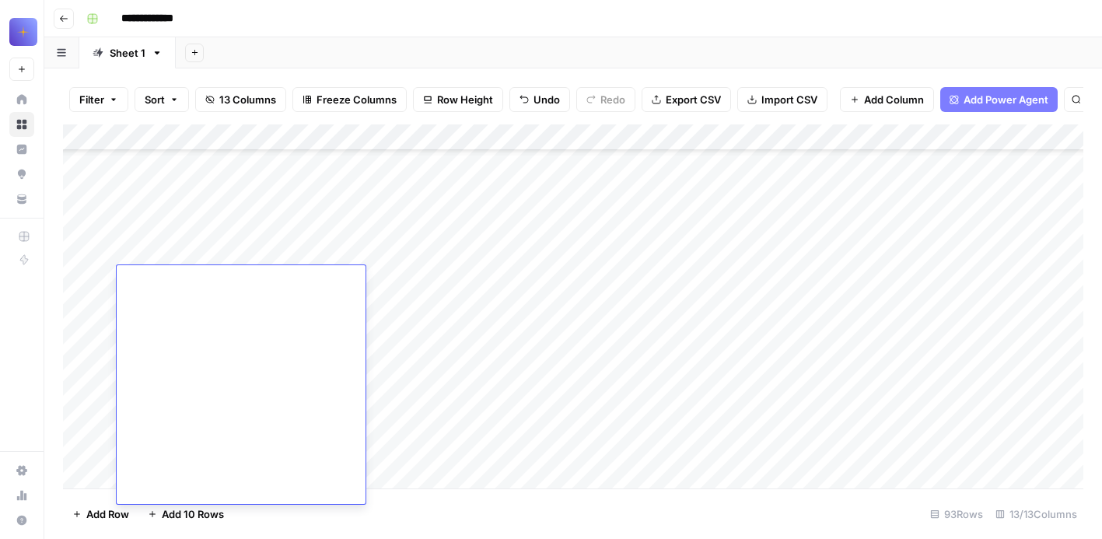
type textarea "**********"
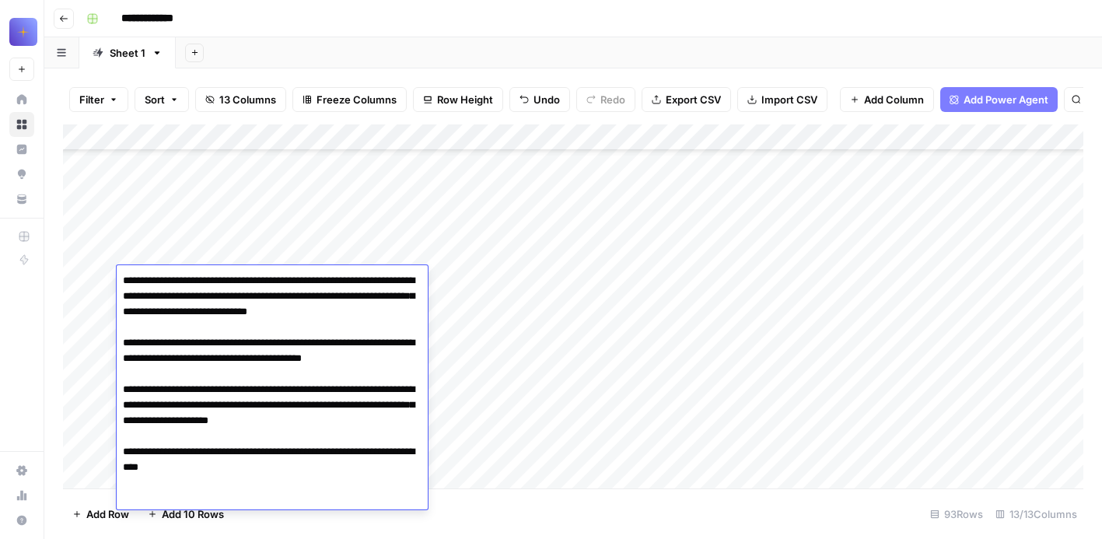
click at [460, 271] on div "Add Column" at bounding box center [573, 306] width 1021 height 364
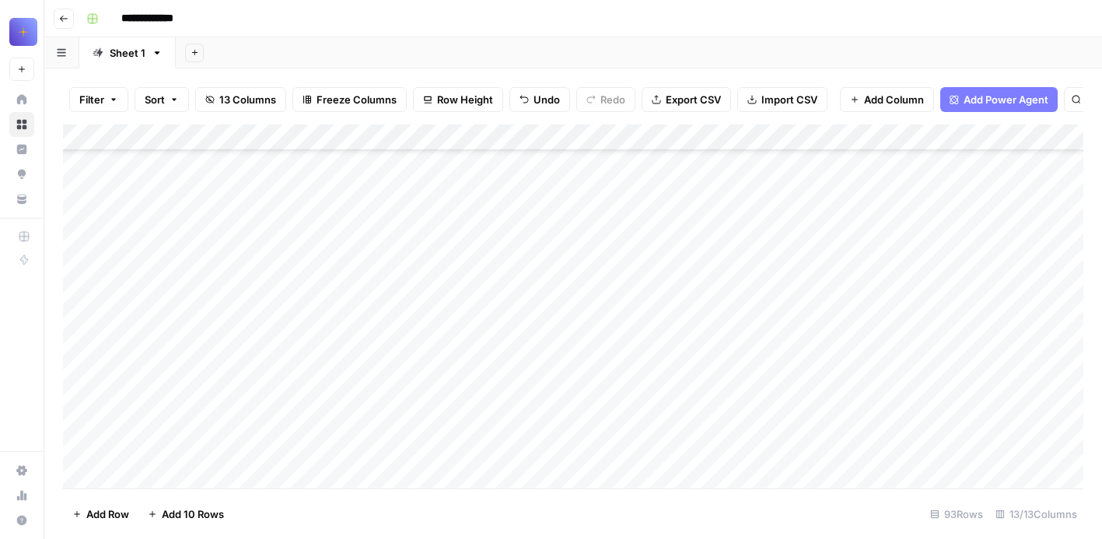
scroll to position [21679, 0]
click at [198, 289] on div "Add Column" at bounding box center [573, 306] width 1021 height 364
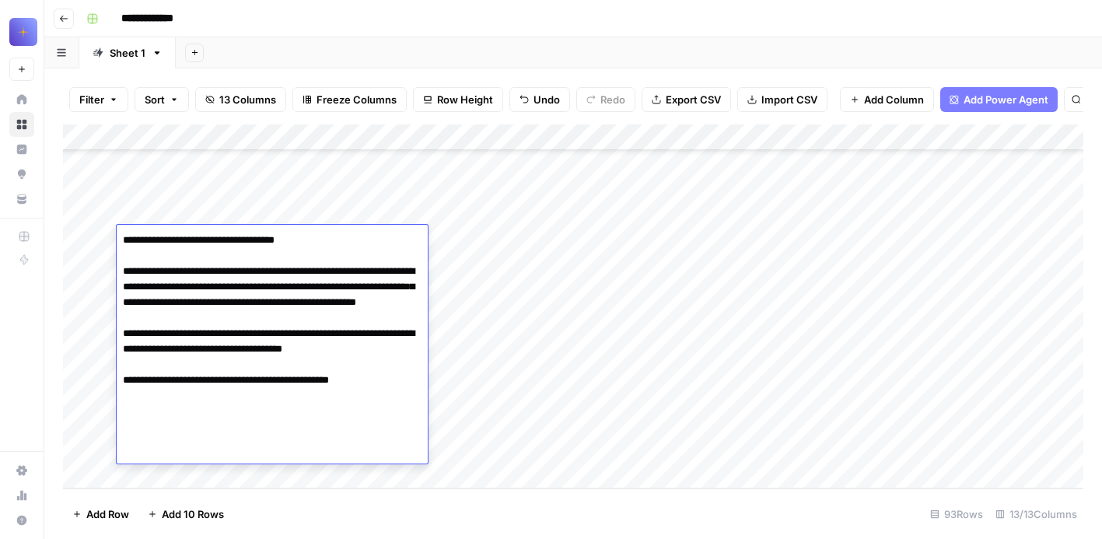
type textarea "**********"
click at [156, 203] on div "Add Column" at bounding box center [573, 306] width 1021 height 364
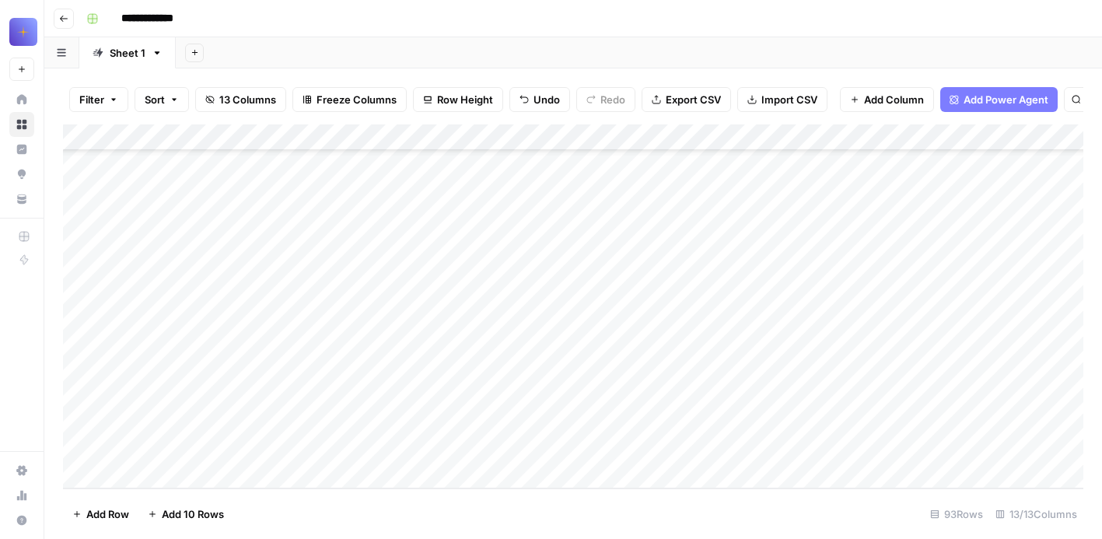
click at [156, 203] on div "Add Column" at bounding box center [573, 306] width 1021 height 364
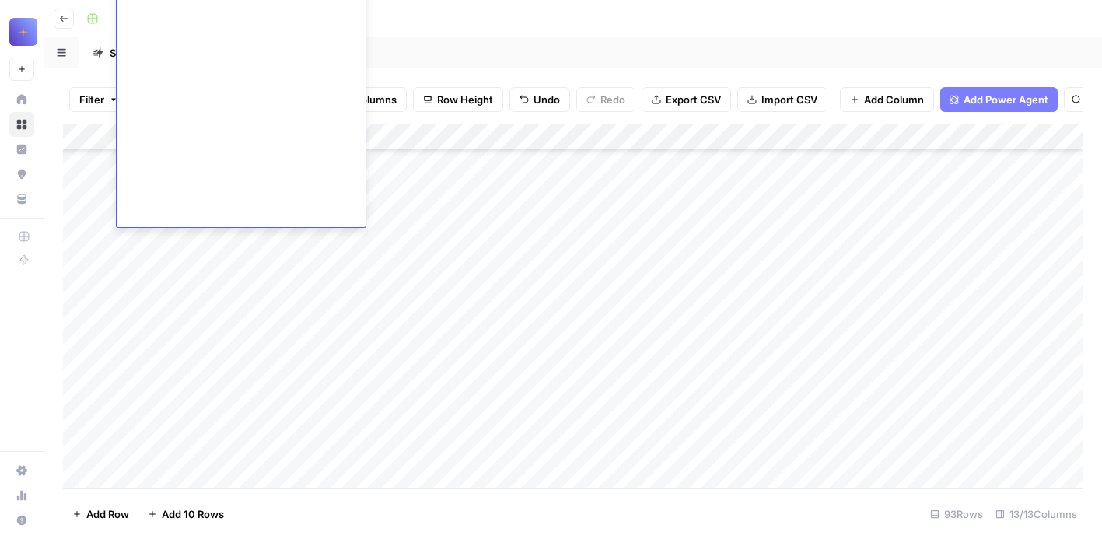
type textarea "**********"
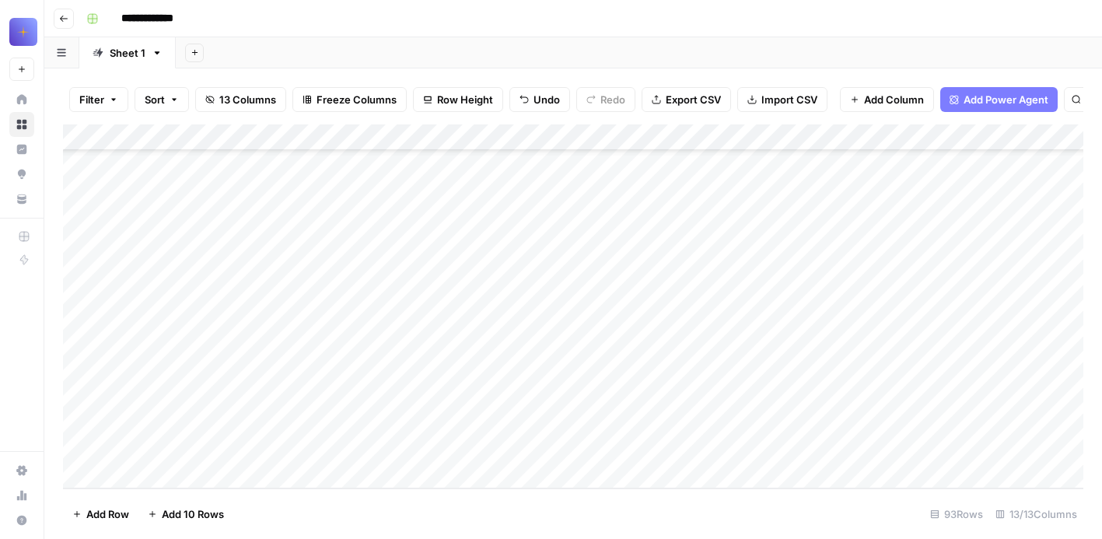
click at [503, 337] on div "Add Column" at bounding box center [573, 306] width 1021 height 364
click at [174, 303] on div "Add Column" at bounding box center [573, 306] width 1021 height 364
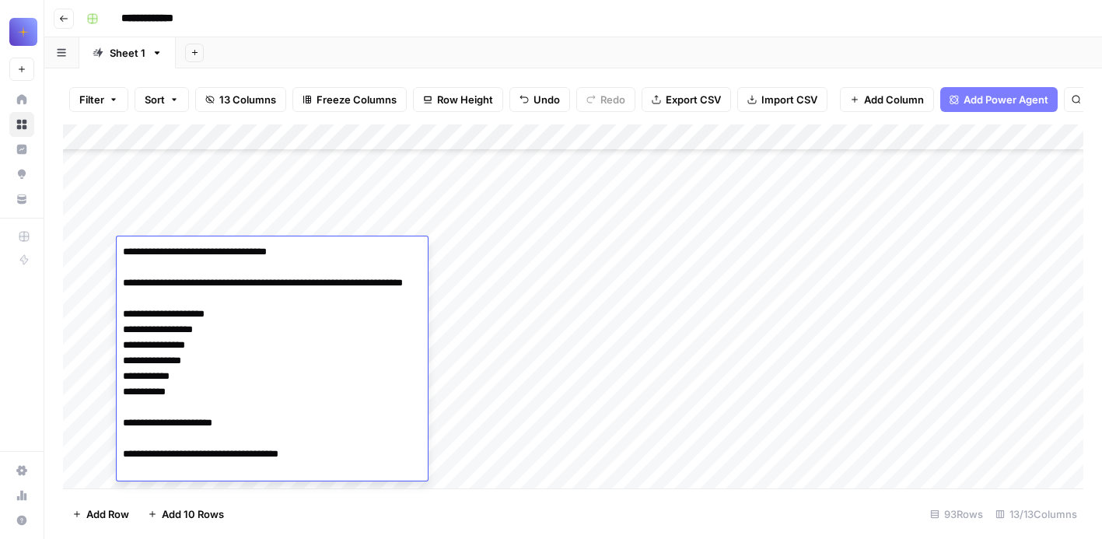
type textarea "**********"
click at [202, 186] on div "Add Column" at bounding box center [573, 306] width 1021 height 364
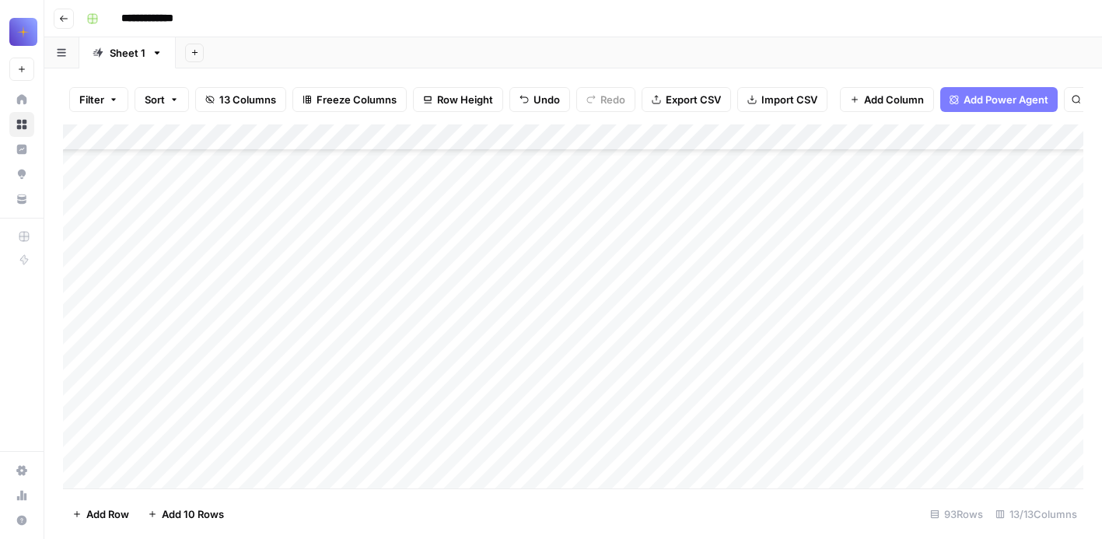
click at [202, 186] on div "Add Column" at bounding box center [573, 306] width 1021 height 364
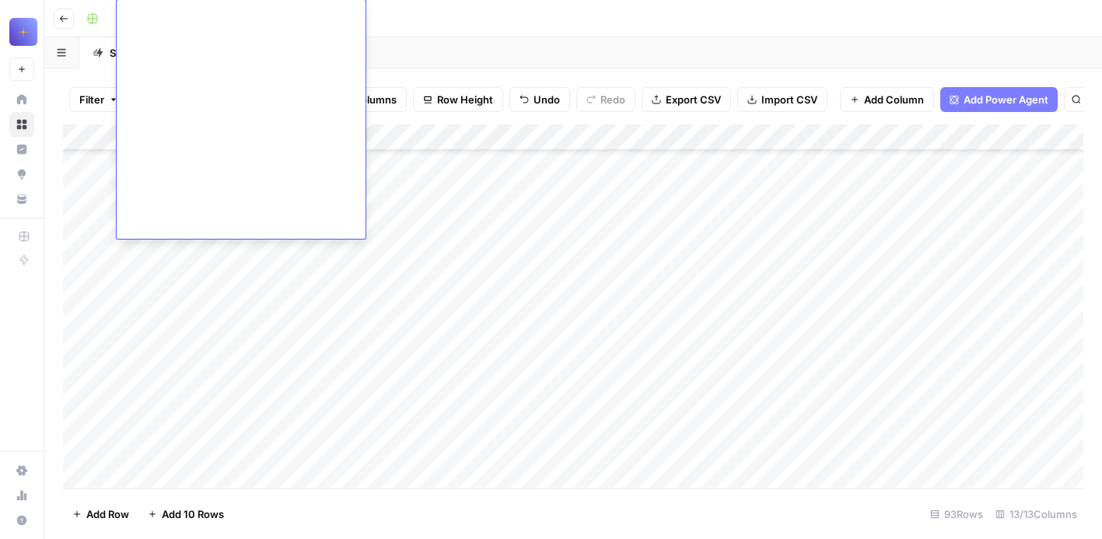
type textarea "**********"
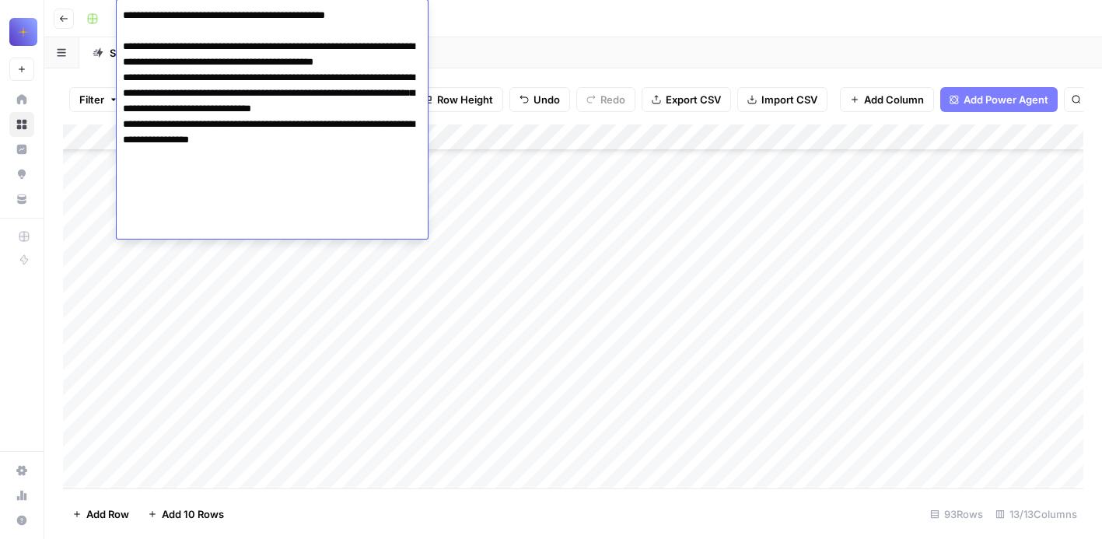
click at [531, 215] on div "Add Column" at bounding box center [573, 306] width 1021 height 364
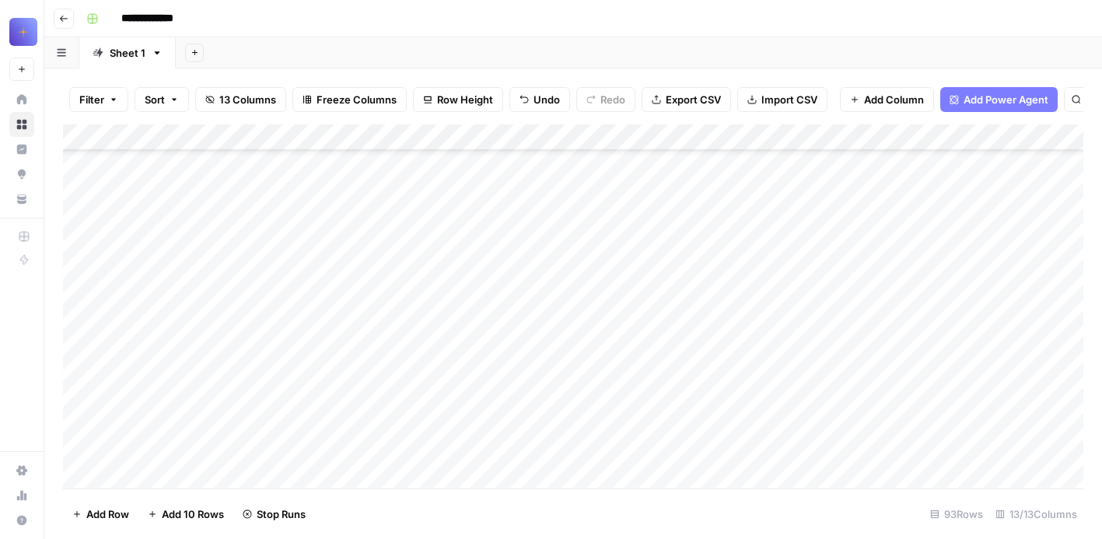
scroll to position [20684, 0]
click at [183, 356] on div "Add Column" at bounding box center [573, 306] width 1021 height 364
type textarea "**********"
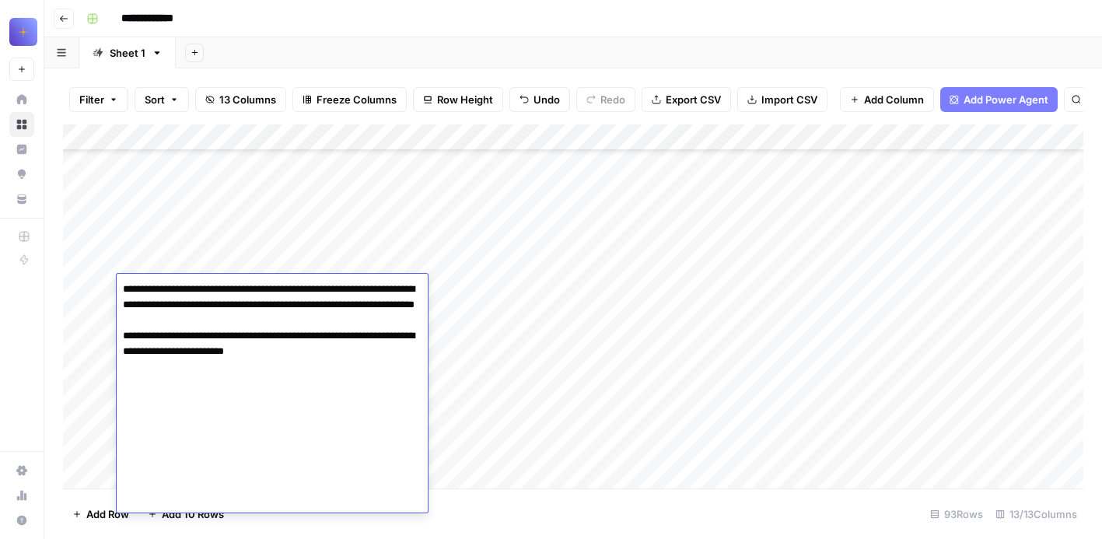
click at [475, 338] on div "Add Column" at bounding box center [573, 306] width 1021 height 364
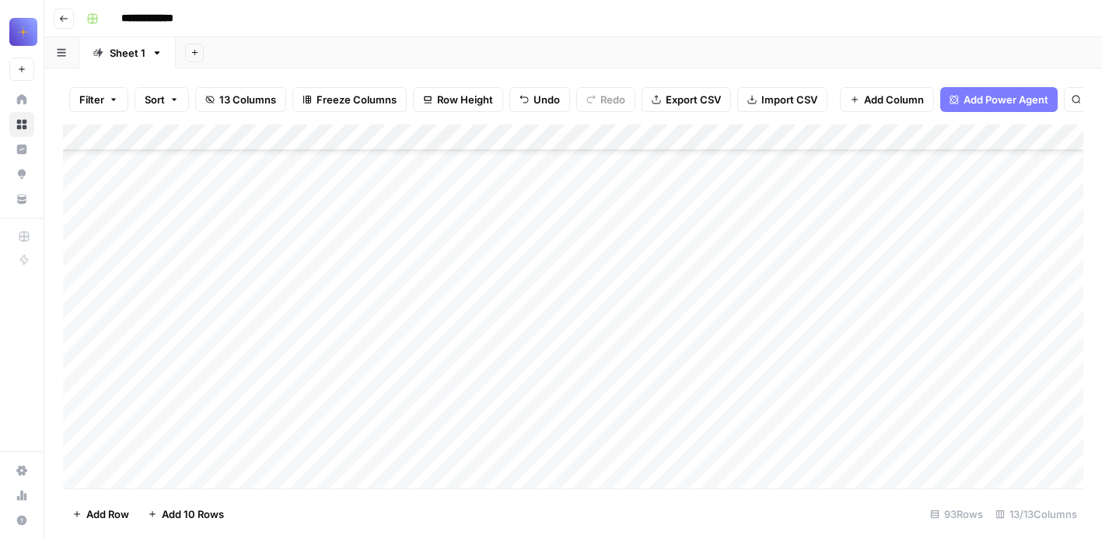
scroll to position [21282, 0]
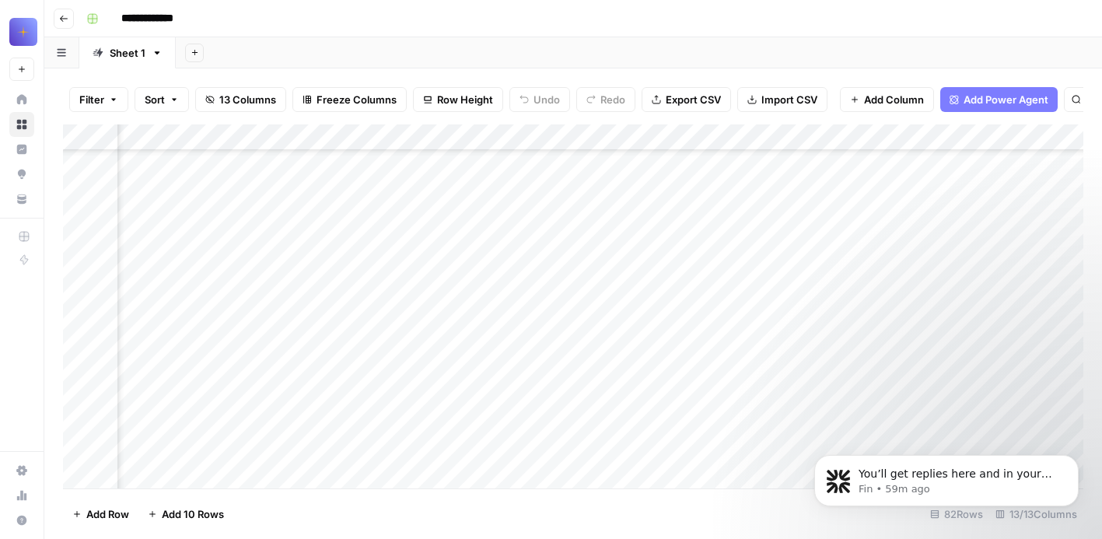
scroll to position [5098, 673]
